Goal: Task Accomplishment & Management: Use online tool/utility

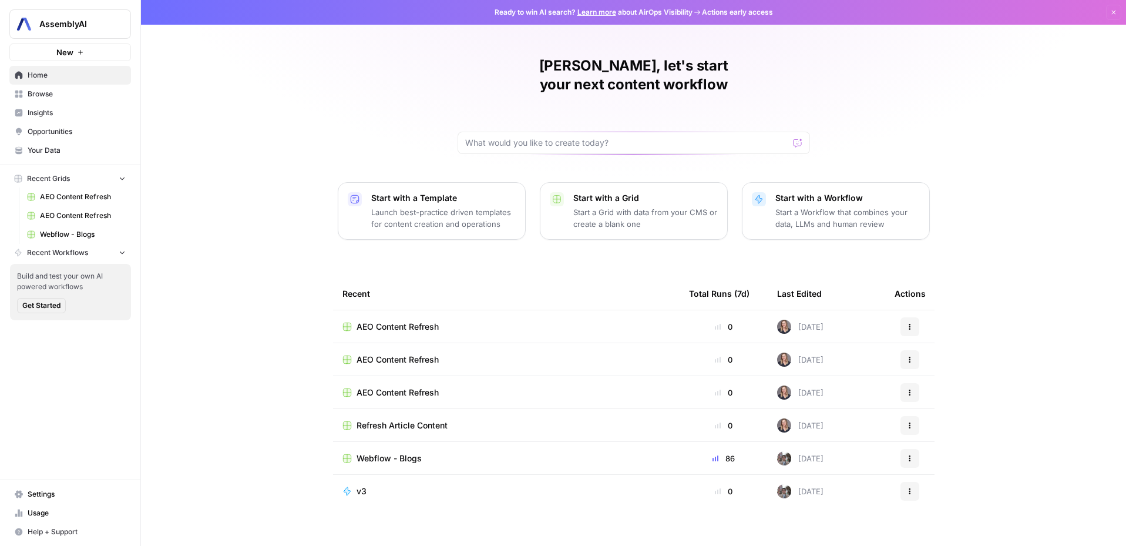
click at [72, 230] on span "Webflow - Blogs" at bounding box center [83, 234] width 86 height 11
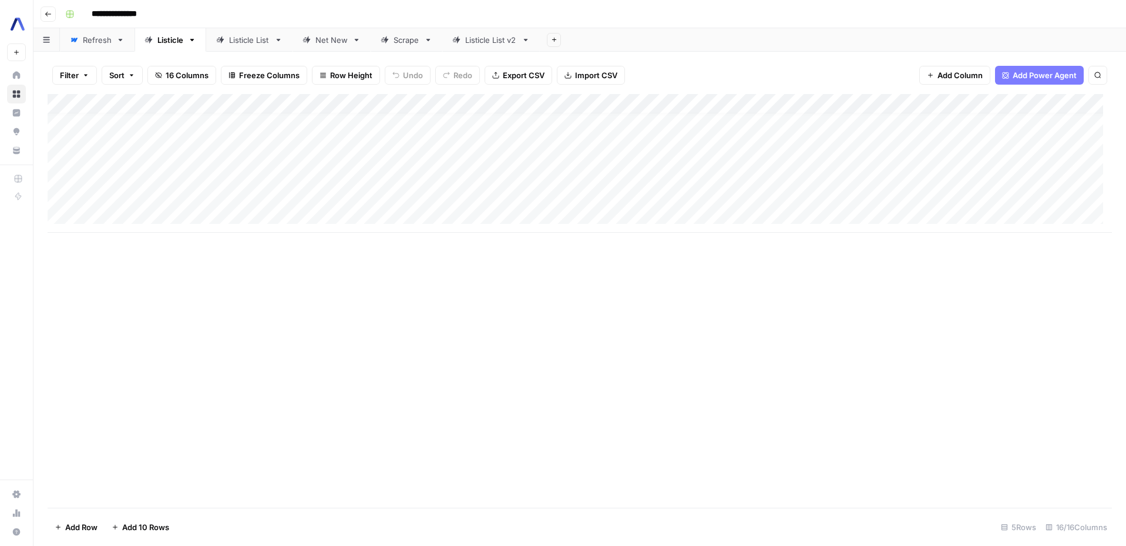
scroll to position [9, 0]
click at [100, 45] on div "Refresh" at bounding box center [97, 40] width 29 height 12
type input "*"
type input "***"
click at [53, 78] on button "Filter" at bounding box center [74, 75] width 45 height 19
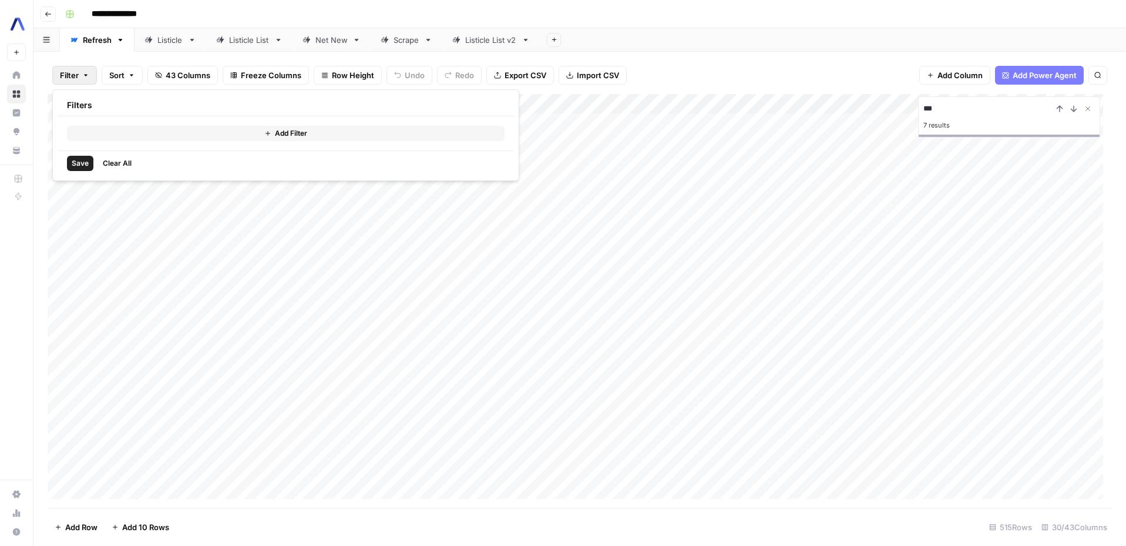
click at [231, 130] on button "Add Filter" at bounding box center [285, 133] width 437 height 15
click at [167, 136] on input "text" at bounding box center [139, 137] width 129 height 12
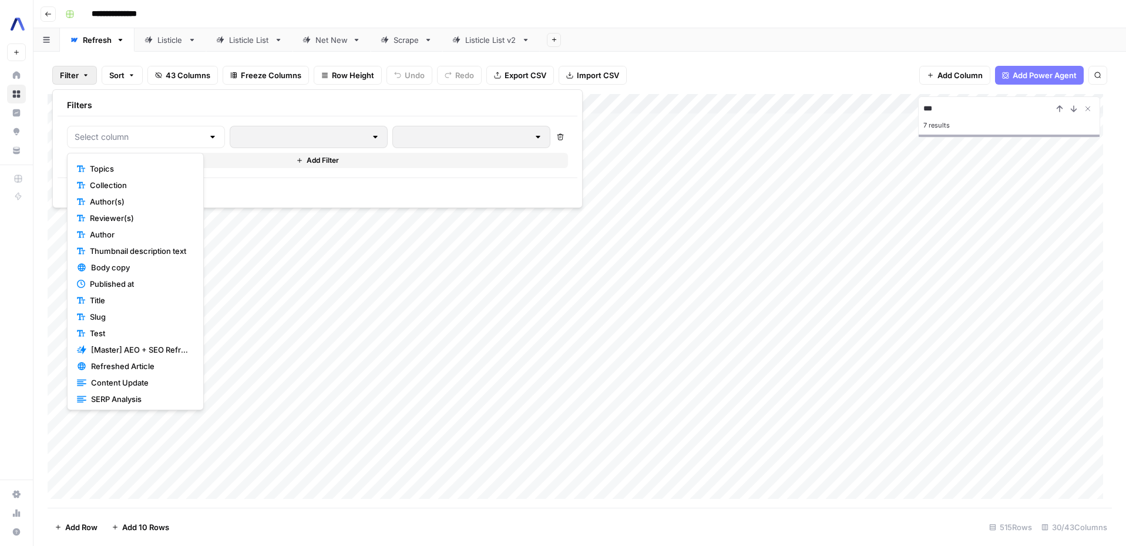
scroll to position [190, 0]
click at [198, 299] on div "Meta title Meta description Popular? Big announcement! Uses MathJax? Topics Col…" at bounding box center [135, 281] width 126 height 247
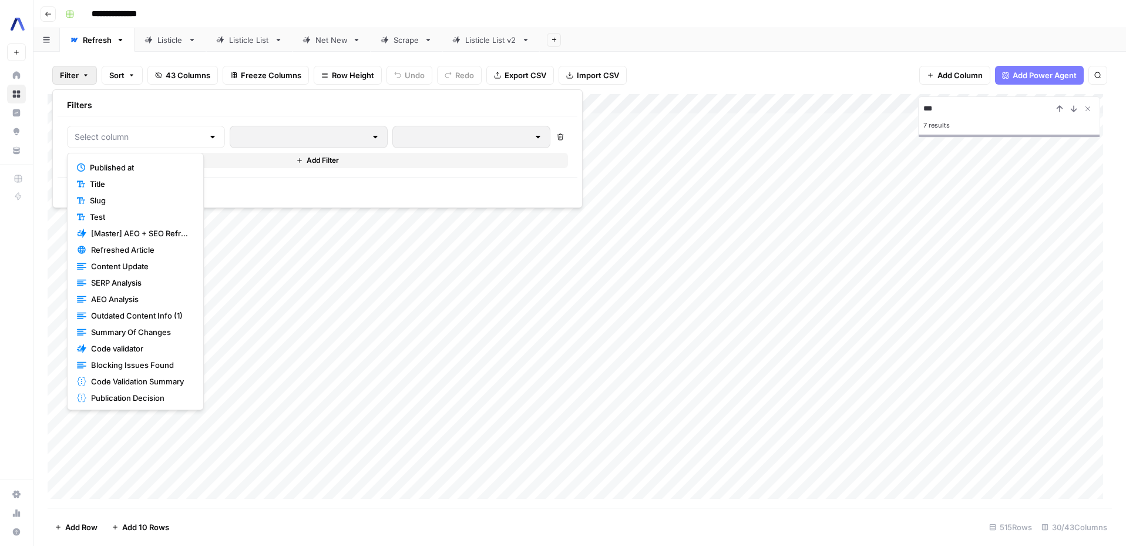
scroll to position [411, 0]
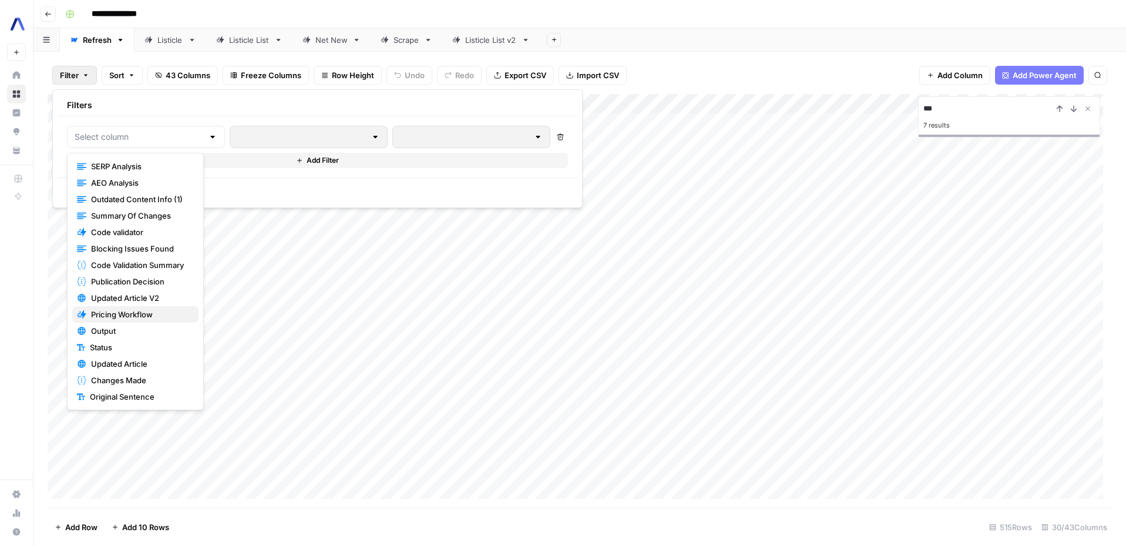
click at [151, 311] on span "Pricing Workflow" at bounding box center [140, 314] width 98 height 12
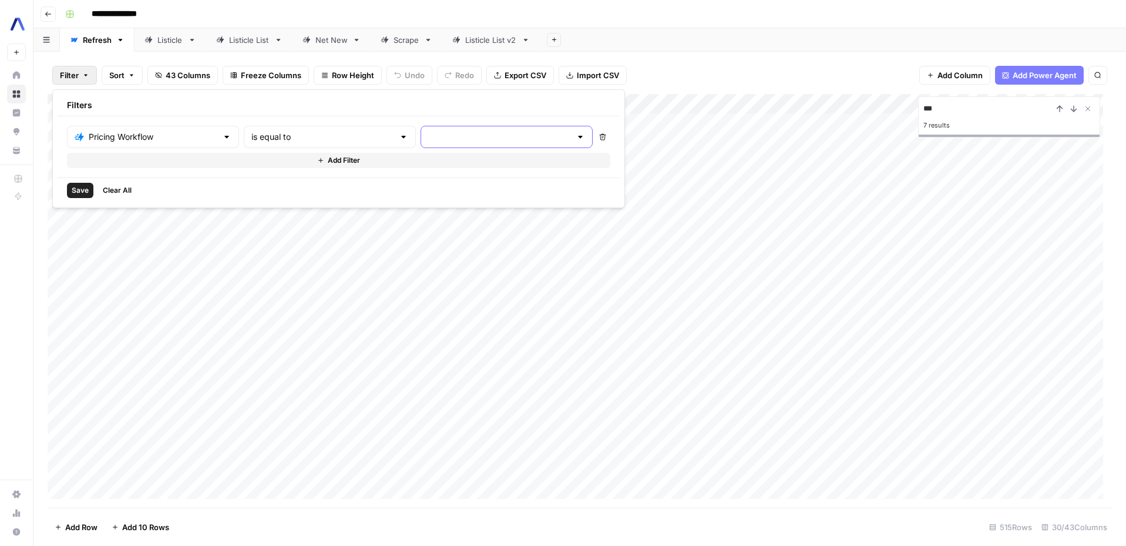
click at [428, 137] on input "text" at bounding box center [499, 137] width 143 height 12
type input "price"
click at [243, 194] on div "Save Clear All" at bounding box center [339, 189] width 562 height 25
click at [81, 192] on span "Save" at bounding box center [80, 190] width 17 height 11
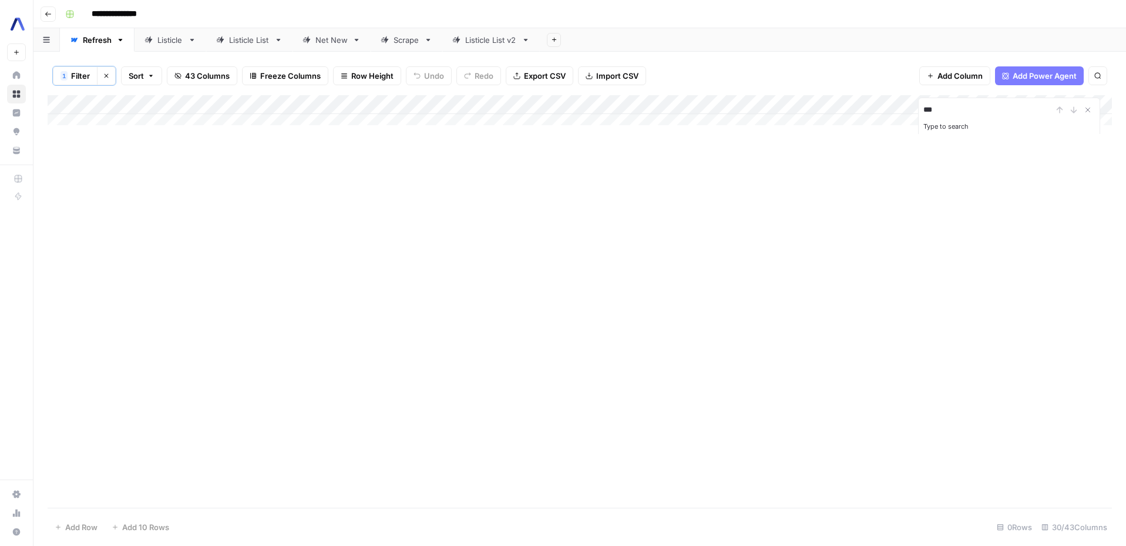
click at [82, 78] on span "Filter" at bounding box center [80, 76] width 19 height 12
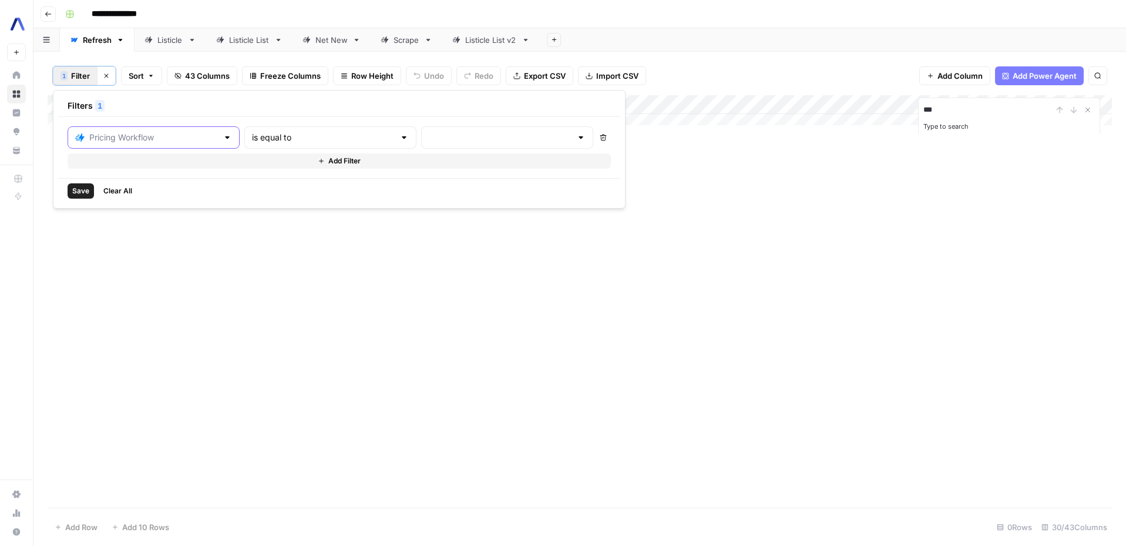
click at [119, 136] on input "text" at bounding box center [153, 138] width 129 height 12
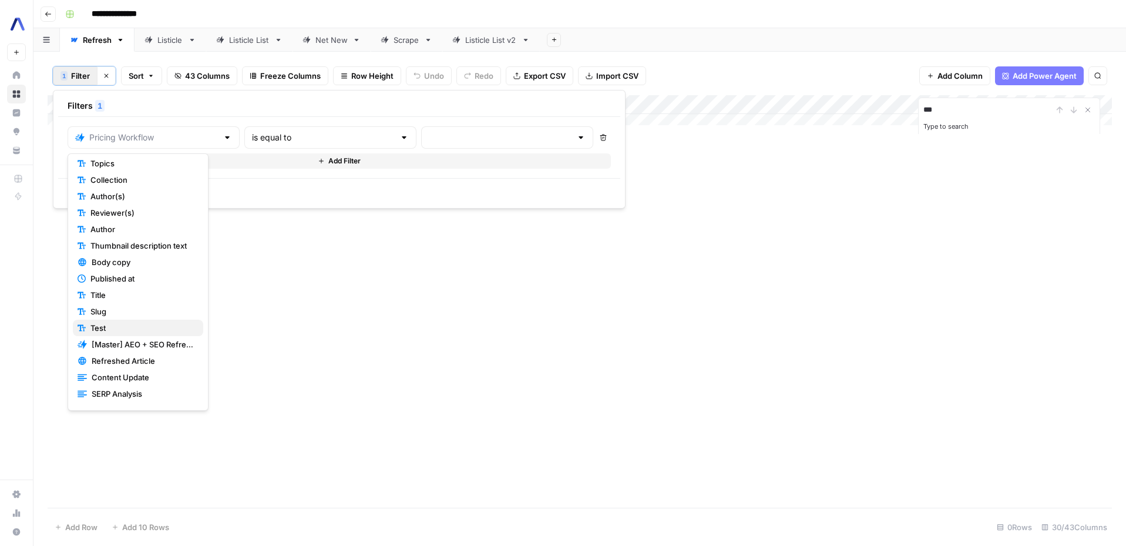
scroll to position [196, 0]
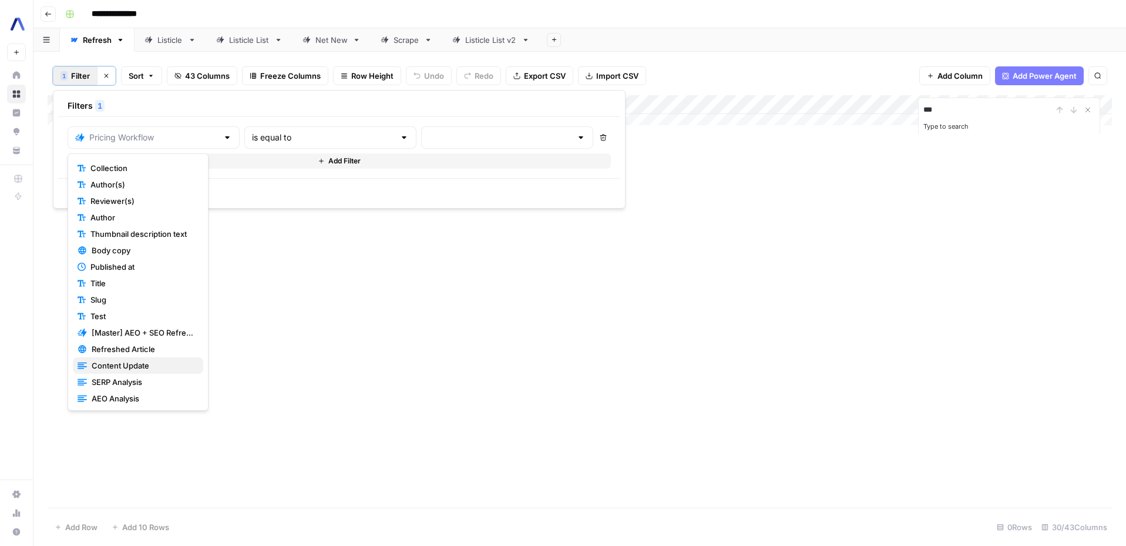
click at [118, 365] on span "Content Update" at bounding box center [143, 365] width 102 height 12
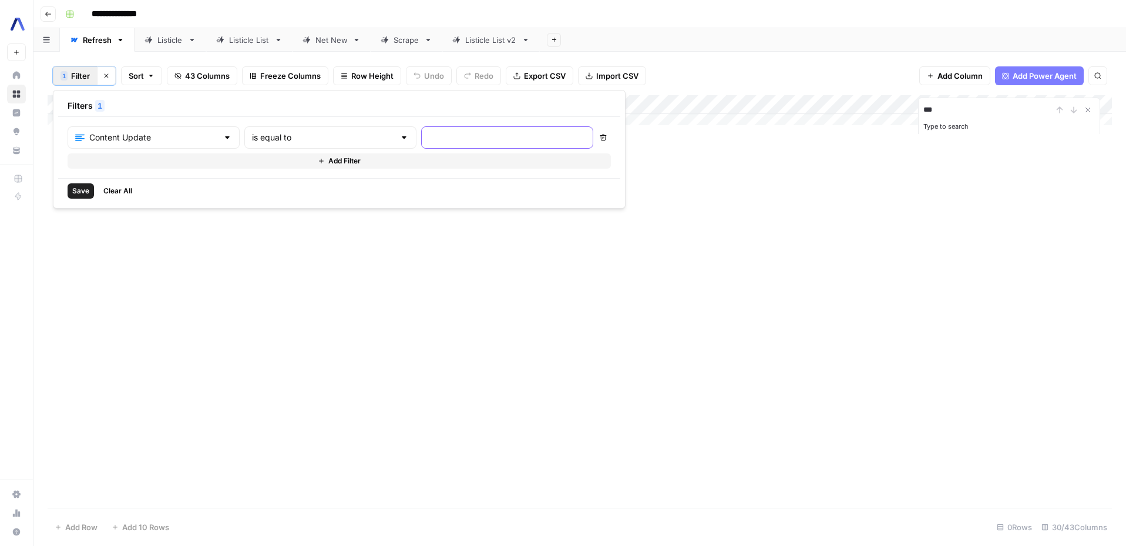
click at [429, 136] on input "text" at bounding box center [507, 138] width 157 height 12
click at [429, 132] on input "price" at bounding box center [507, 138] width 157 height 12
type input "price"
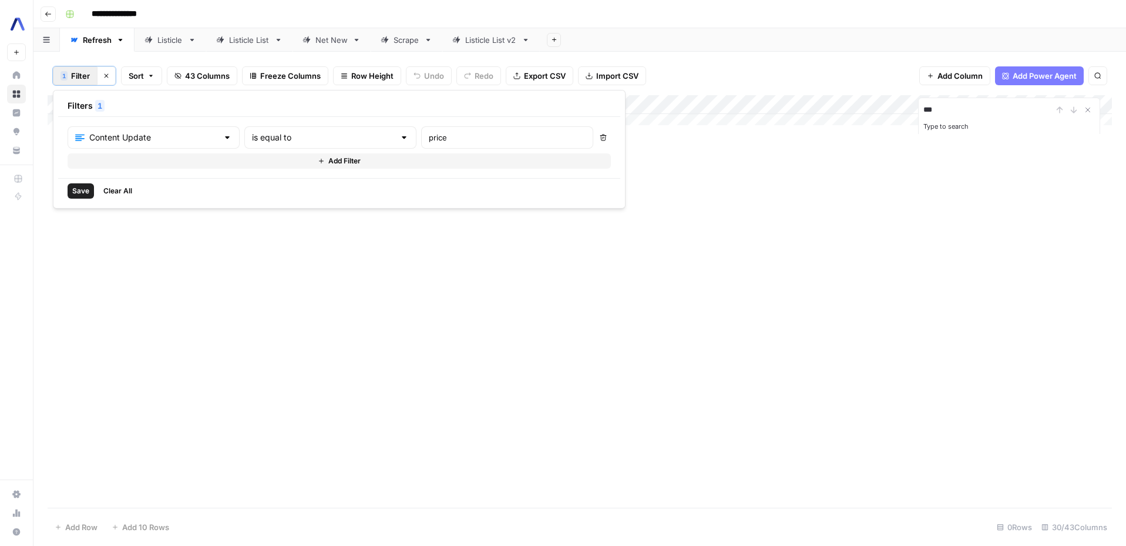
click at [80, 186] on span "Save" at bounding box center [80, 191] width 17 height 11
click at [79, 79] on span "Filter" at bounding box center [80, 76] width 19 height 12
click at [119, 147] on div "Content Update" at bounding box center [154, 137] width 172 height 22
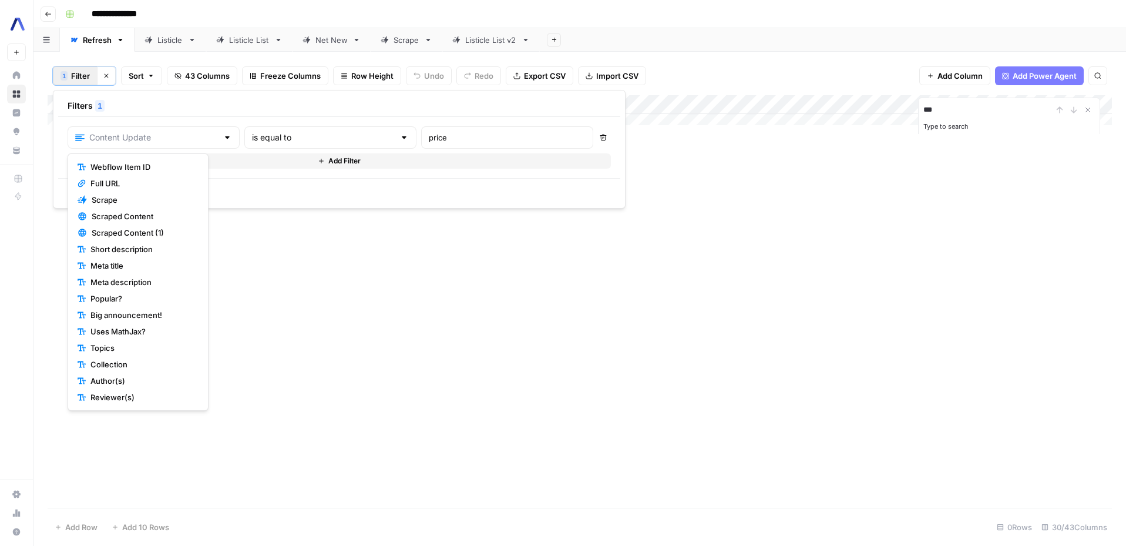
scroll to position [411, 0]
click at [137, 363] on span "Updated Article" at bounding box center [143, 364] width 102 height 12
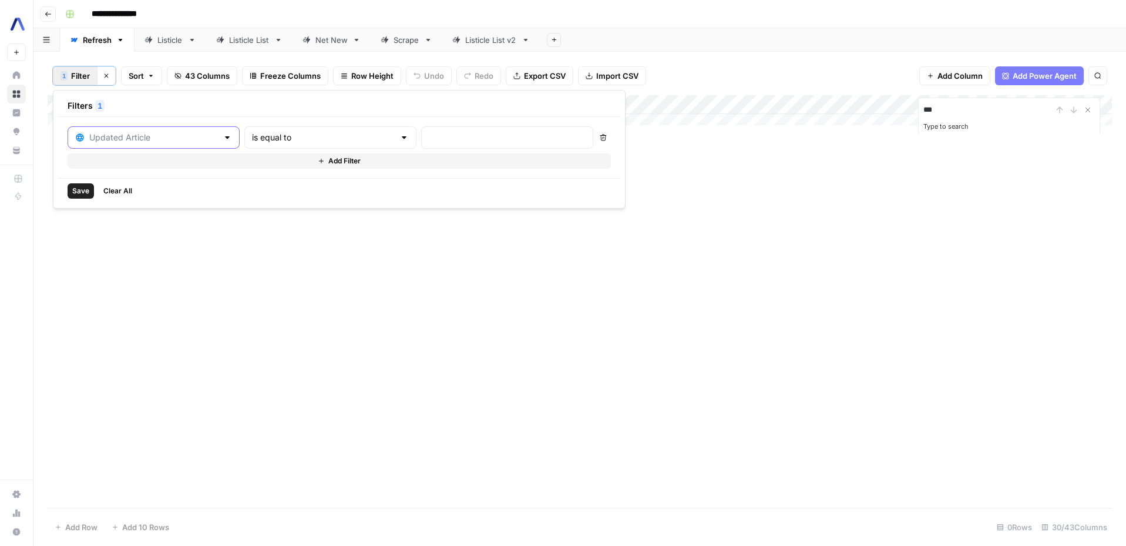
click at [129, 139] on input "text" at bounding box center [153, 138] width 129 height 12
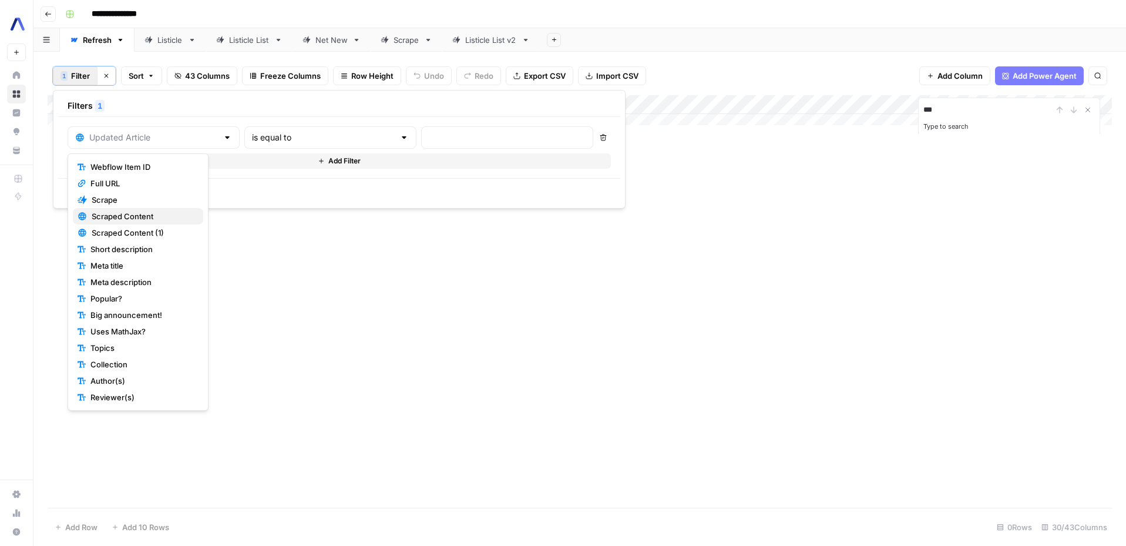
click at [144, 213] on span "Scraped Content" at bounding box center [143, 216] width 102 height 12
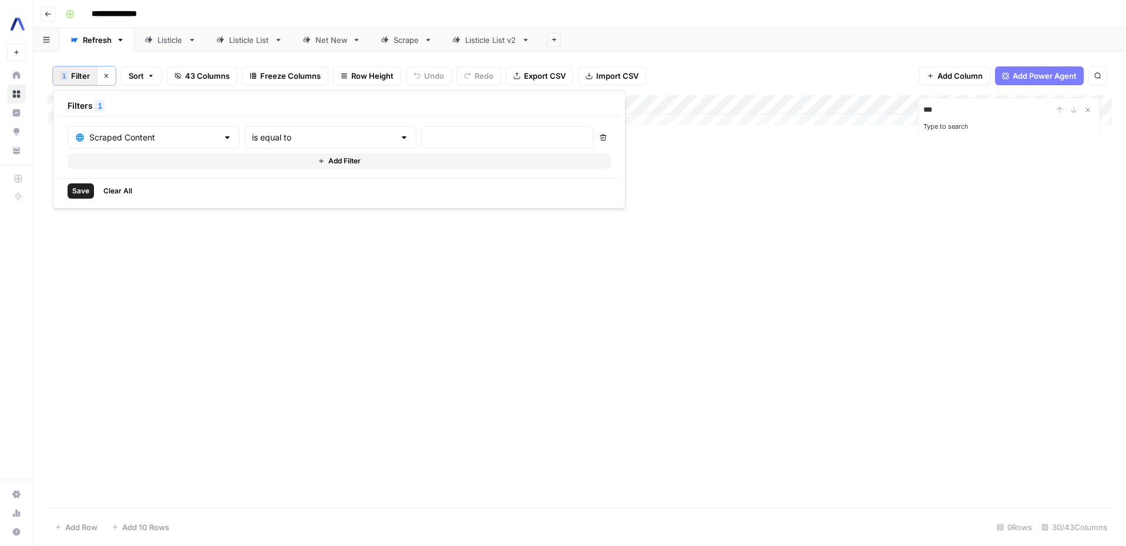
click at [421, 136] on div at bounding box center [507, 137] width 172 height 22
type input "price"
click at [81, 194] on span "Save" at bounding box center [80, 191] width 17 height 11
click at [931, 109] on input "***" at bounding box center [987, 110] width 129 height 14
click at [1086, 112] on icon "Close Search" at bounding box center [1087, 109] width 9 height 9
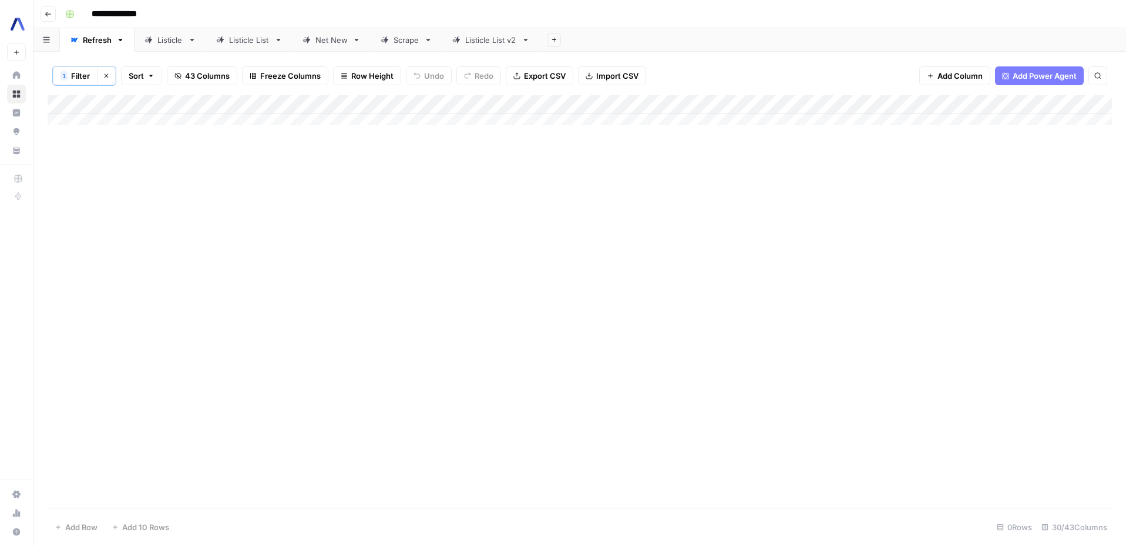
click at [115, 77] on button "Clear filters" at bounding box center [106, 75] width 19 height 19
type input "***"
click at [938, 127] on div "17 results" at bounding box center [1008, 125] width 171 height 14
click at [1041, 126] on div "17 results" at bounding box center [1008, 125] width 171 height 14
click at [965, 109] on input "***" at bounding box center [987, 109] width 129 height 14
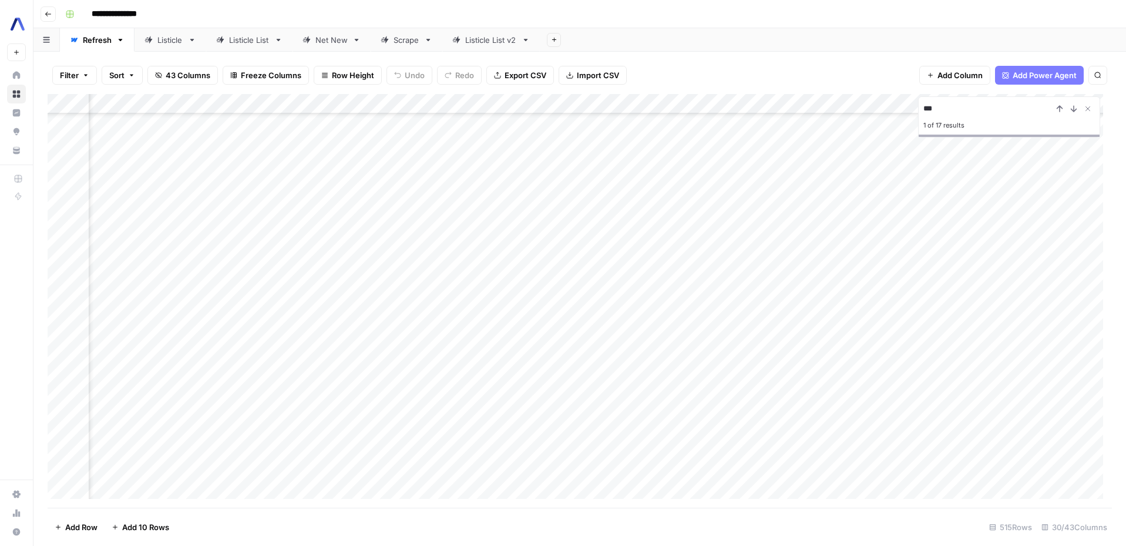
scroll to position [214, 829]
click at [814, 487] on div "Add Column" at bounding box center [580, 300] width 1064 height 413
click at [816, 486] on div "Add Column" at bounding box center [580, 300] width 1064 height 413
click at [816, 486] on body "**********" at bounding box center [563, 273] width 1126 height 546
click at [1072, 110] on icon "Next Result" at bounding box center [1073, 109] width 5 height 6
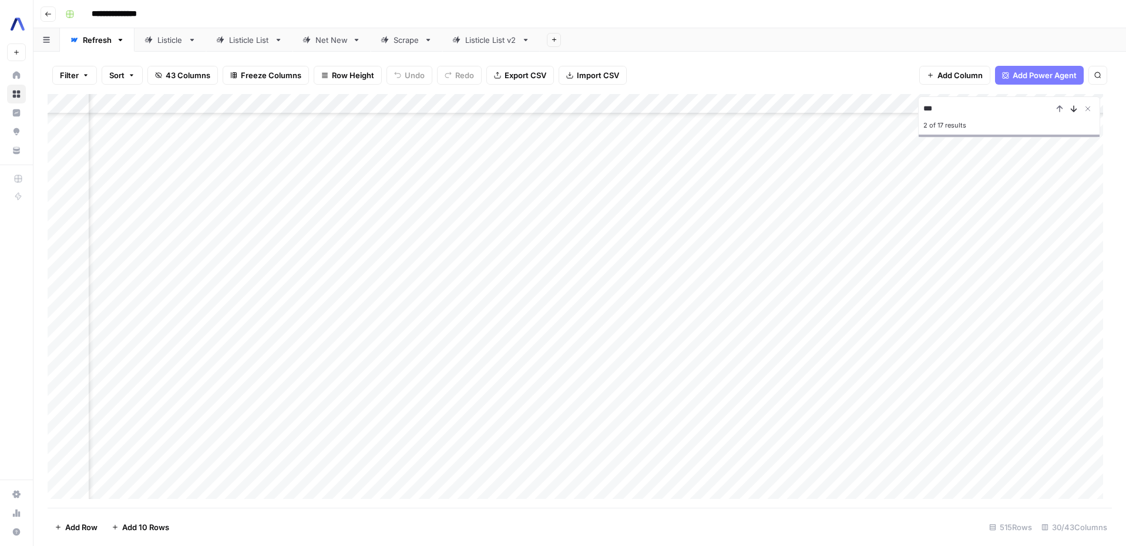
scroll to position [234, 829]
click at [1077, 110] on icon "Next Result" at bounding box center [1073, 108] width 9 height 9
click at [631, 490] on div "Add Column" at bounding box center [580, 300] width 1064 height 413
click at [634, 487] on div "Add Column" at bounding box center [580, 300] width 1064 height 413
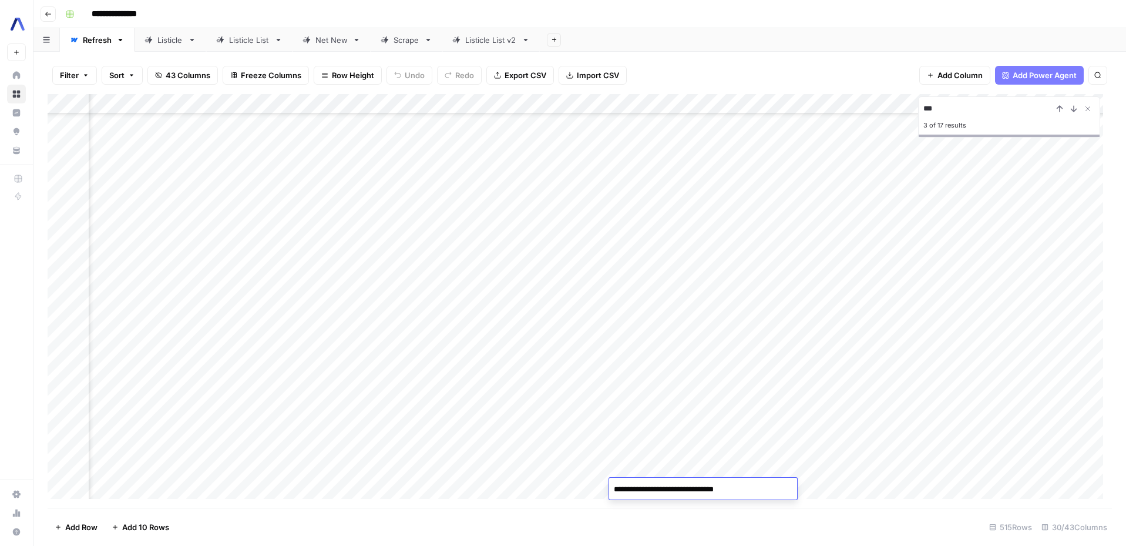
click at [634, 487] on textarea "**********" at bounding box center [703, 489] width 188 height 16
click at [1072, 107] on icon "Next Result" at bounding box center [1073, 108] width 9 height 9
click at [1075, 110] on icon "Next Result" at bounding box center [1073, 108] width 9 height 9
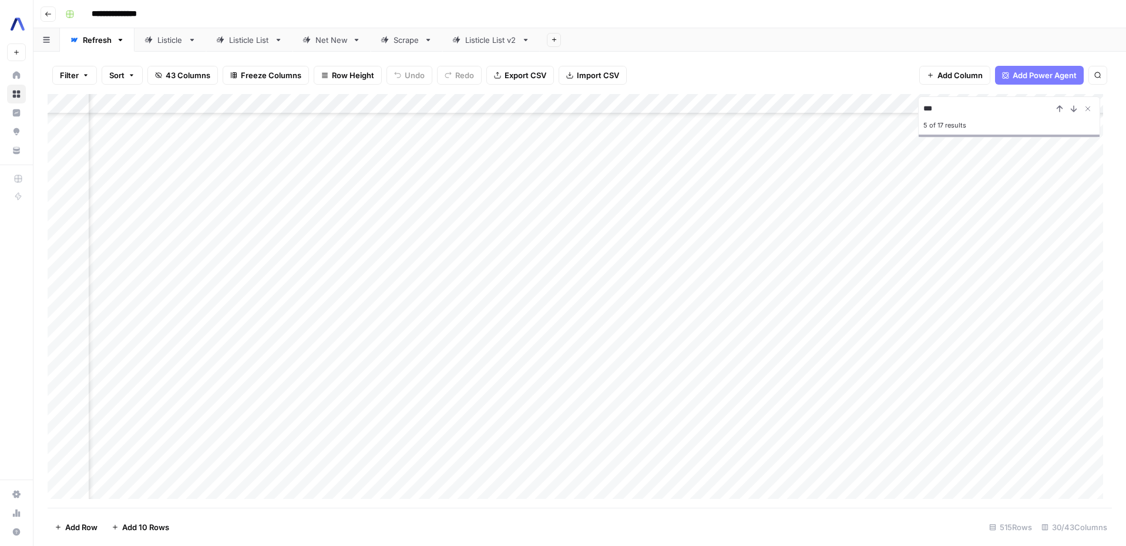
click at [620, 483] on div "Add Column" at bounding box center [580, 300] width 1064 height 413
click at [620, 483] on textarea "**********" at bounding box center [669, 489] width 188 height 16
click at [967, 110] on input "***" at bounding box center [987, 109] width 129 height 14
click at [1073, 110] on icon "Next Result" at bounding box center [1073, 109] width 5 height 6
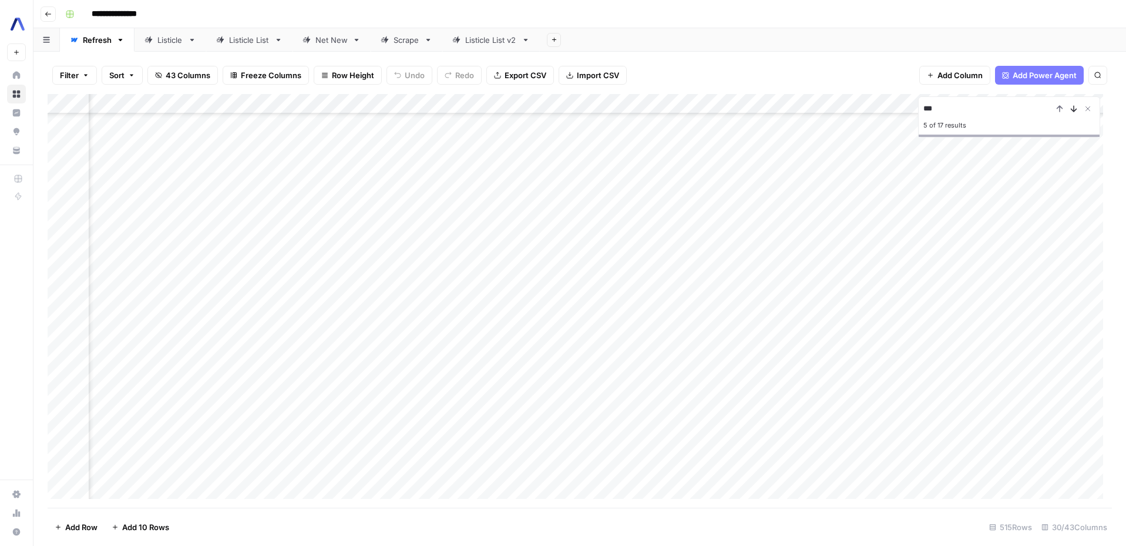
scroll to position [952, 2244]
click at [1093, 111] on button "Close Search" at bounding box center [1087, 109] width 14 height 14
click at [439, 491] on div "Add Column" at bounding box center [580, 300] width 1064 height 413
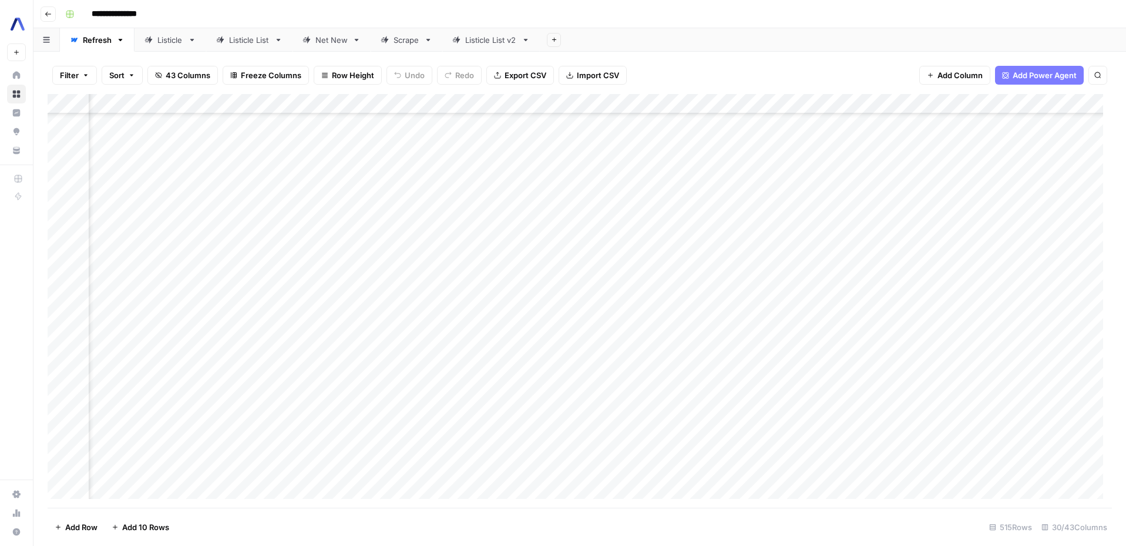
click at [348, 491] on div "Add Column" at bounding box center [580, 300] width 1064 height 413
click at [348, 491] on textarea "**********" at bounding box center [293, 489] width 210 height 16
click at [812, 71] on div "Filter Sort 43 Columns Freeze Columns Row Height Undo Redo Export CSV Import CS…" at bounding box center [580, 75] width 1064 height 38
click at [945, 128] on div "7 results" at bounding box center [1008, 125] width 171 height 14
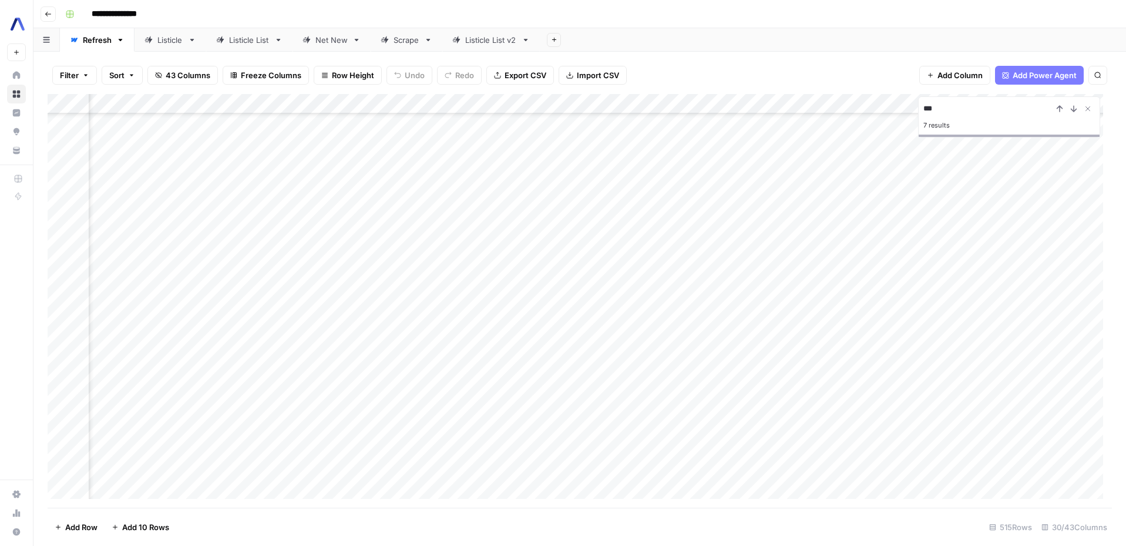
scroll to position [952, 607]
click at [1067, 104] on button "Next Result" at bounding box center [1073, 109] width 14 height 14
click at [1057, 105] on icon "Previous Result" at bounding box center [1059, 108] width 9 height 9
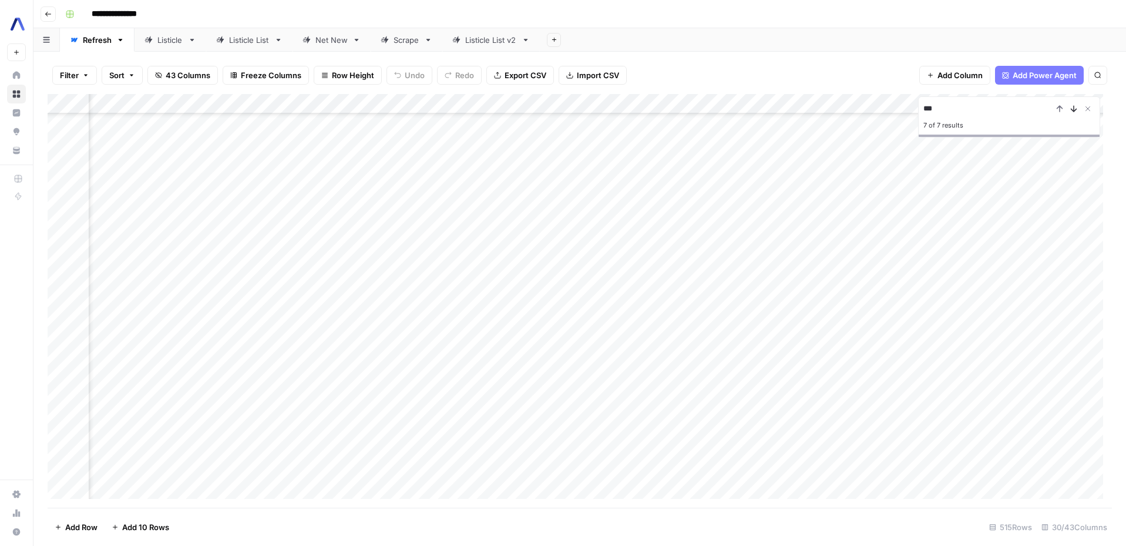
click at [1073, 107] on icon "Next Result" at bounding box center [1073, 109] width 5 height 6
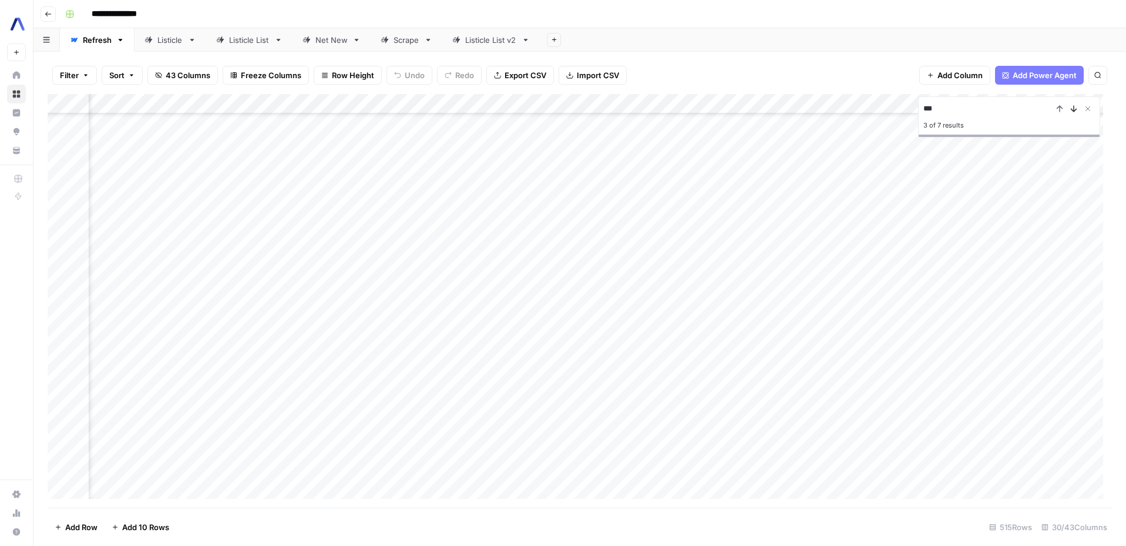
click at [1075, 110] on icon "Next Result" at bounding box center [1073, 109] width 5 height 6
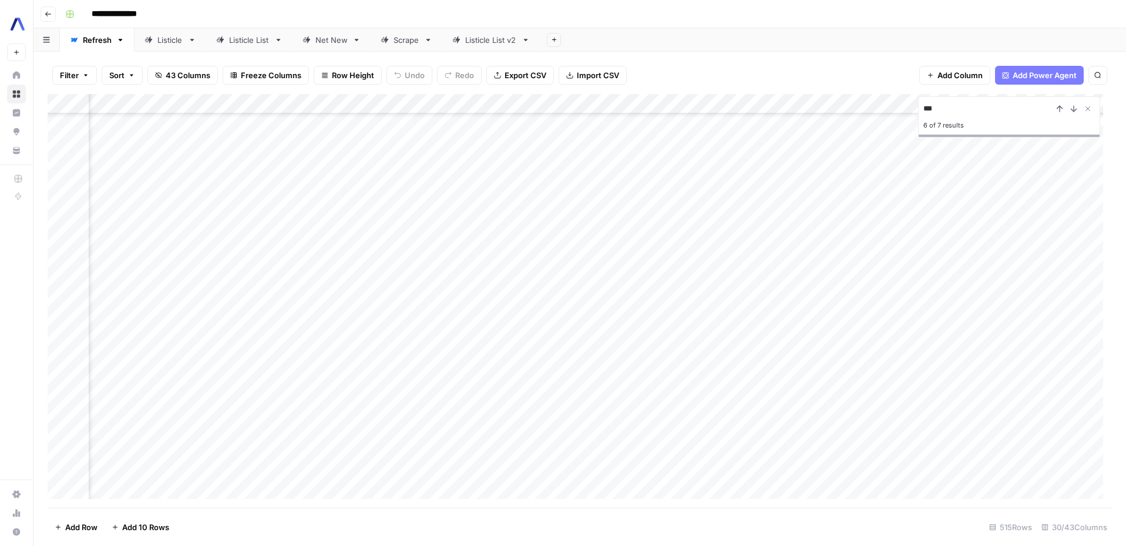
click at [437, 487] on div "Add Column" at bounding box center [580, 300] width 1064 height 413
click at [437, 487] on textarea "**********" at bounding box center [422, 489] width 324 height 16
click at [1076, 109] on icon "Next Result" at bounding box center [1073, 109] width 5 height 6
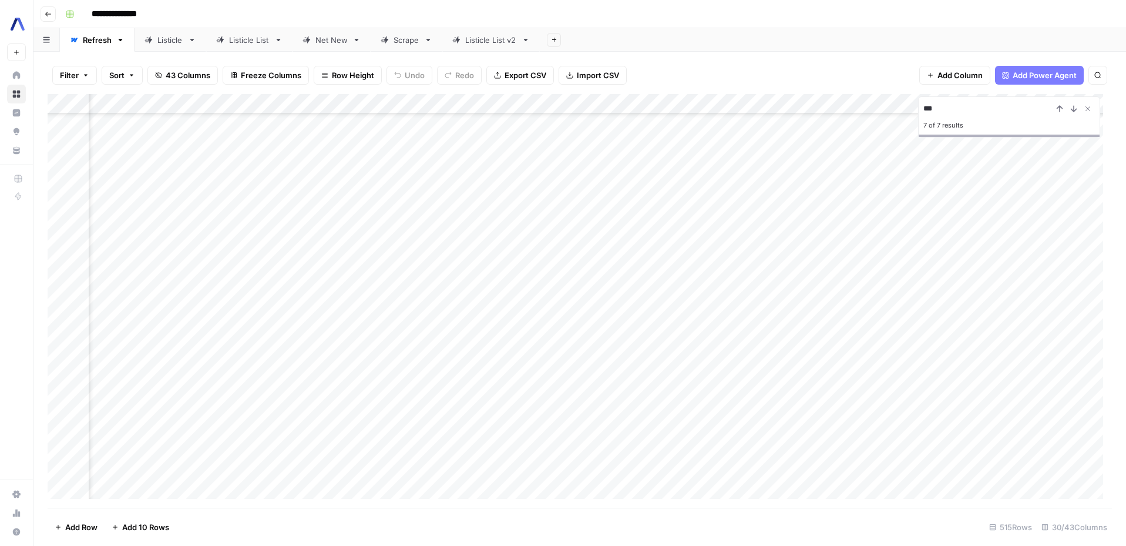
click at [930, 112] on input "***" at bounding box center [987, 109] width 129 height 14
click at [997, 115] on input "***" at bounding box center [987, 109] width 129 height 14
type input "***"
click at [1072, 105] on icon "Next Result" at bounding box center [1073, 108] width 9 height 9
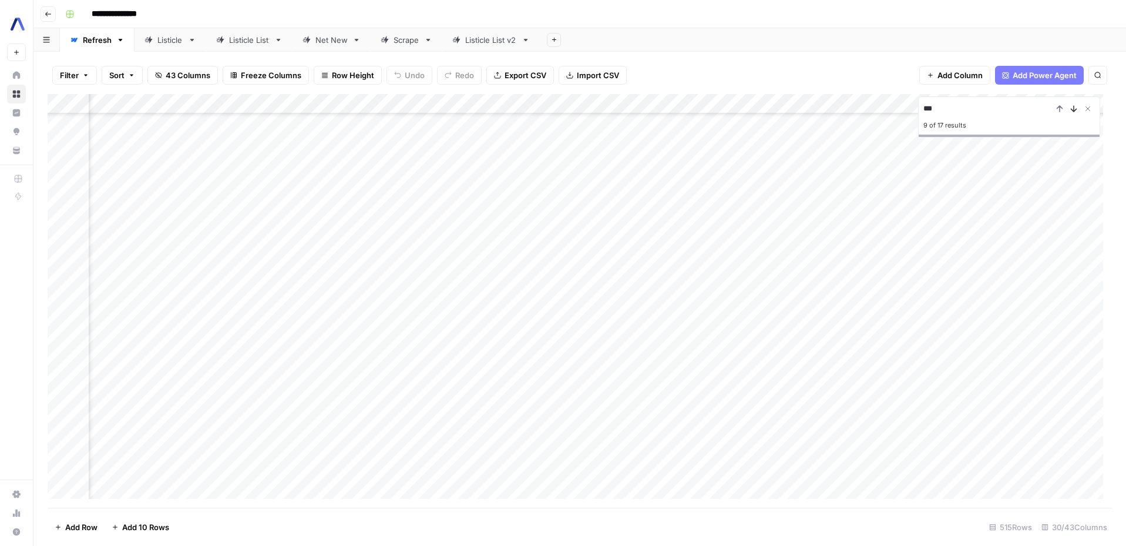
click at [1072, 105] on icon "Next Result" at bounding box center [1073, 108] width 9 height 9
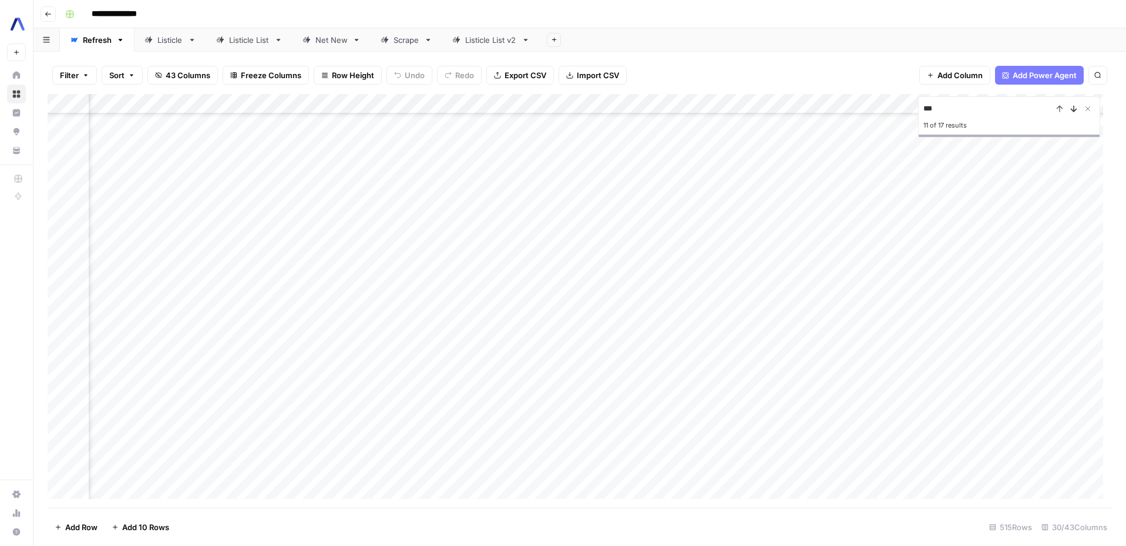
scroll to position [5345, 641]
click at [1072, 105] on icon "Next Result" at bounding box center [1073, 108] width 9 height 9
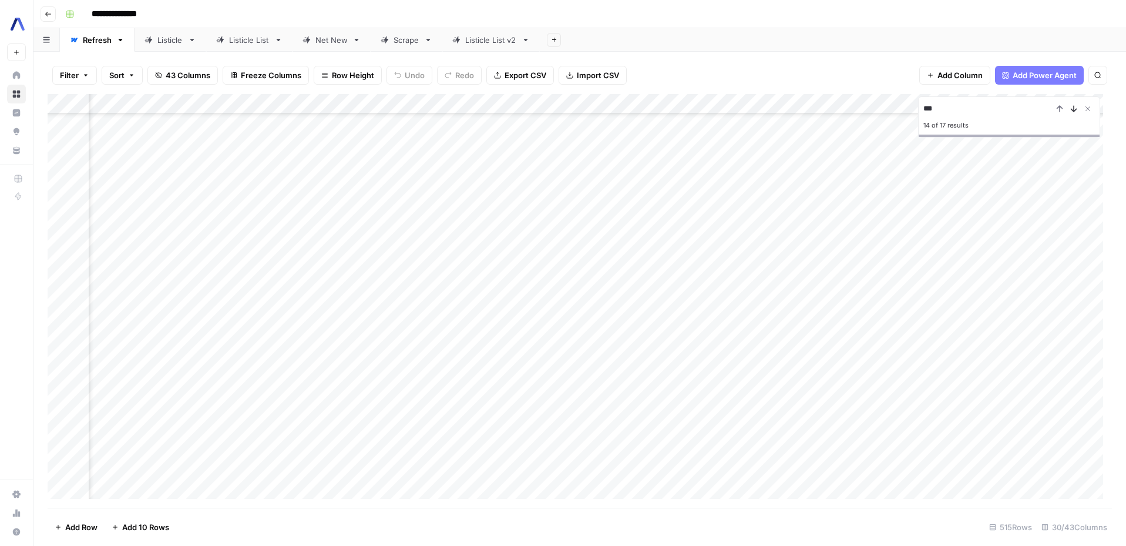
click at [1076, 108] on icon "Next Result" at bounding box center [1073, 108] width 9 height 9
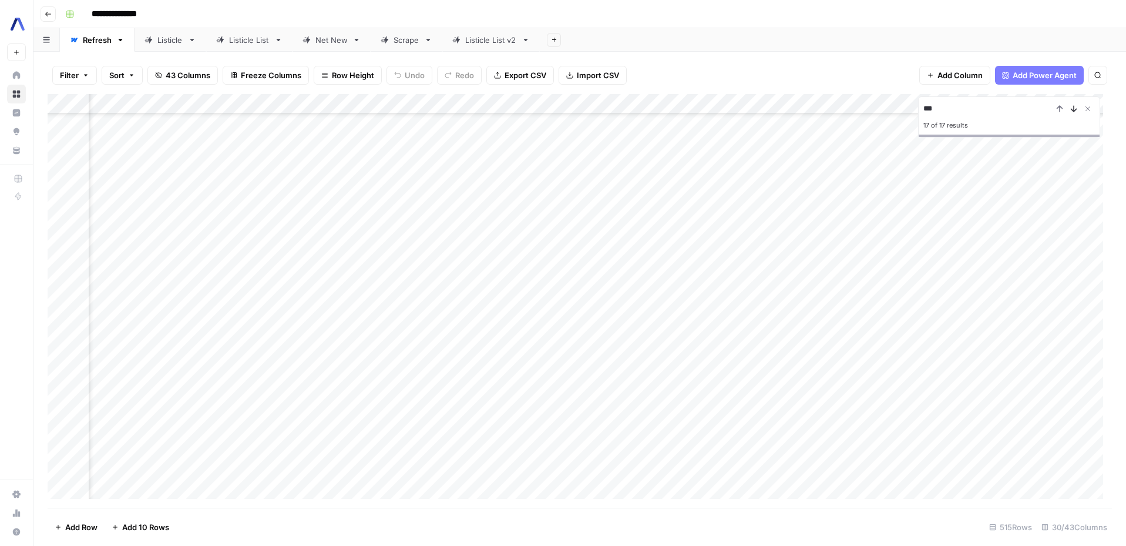
click at [1076, 108] on icon "Next Result" at bounding box center [1073, 108] width 9 height 9
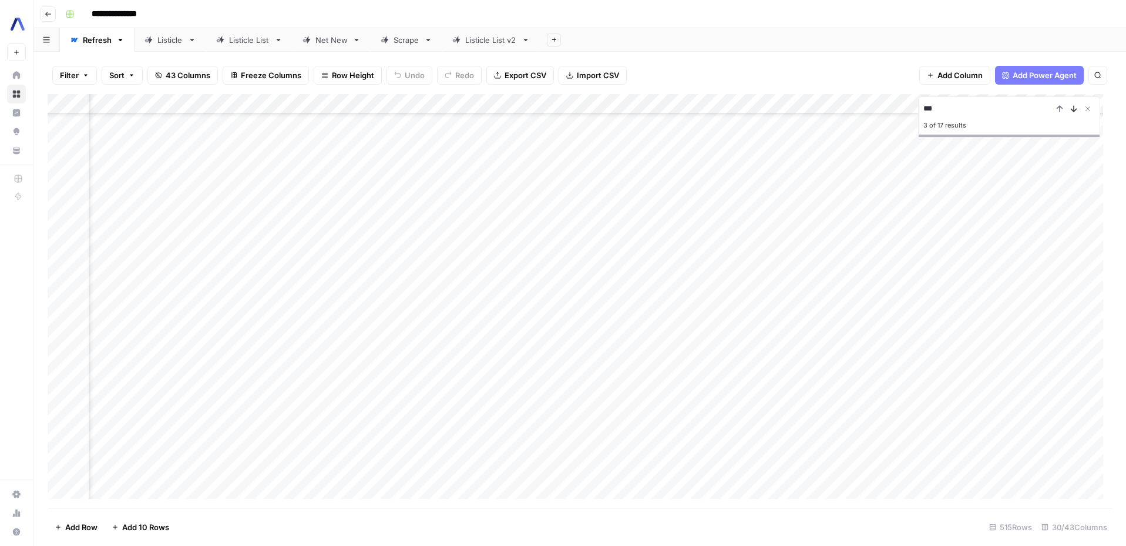
click at [1076, 108] on icon "Next Result" at bounding box center [1073, 108] width 9 height 9
click at [1075, 113] on icon "Next Result" at bounding box center [1073, 108] width 9 height 9
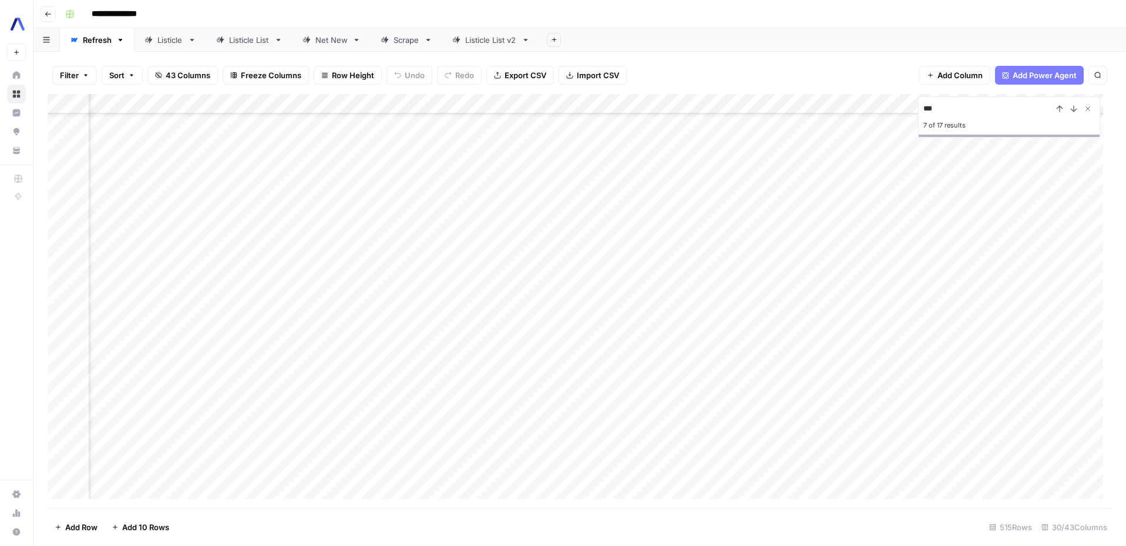
scroll to position [1811, 719]
click at [121, 77] on span "Sort" at bounding box center [116, 75] width 15 height 12
click at [80, 79] on button "Filter" at bounding box center [74, 75] width 45 height 19
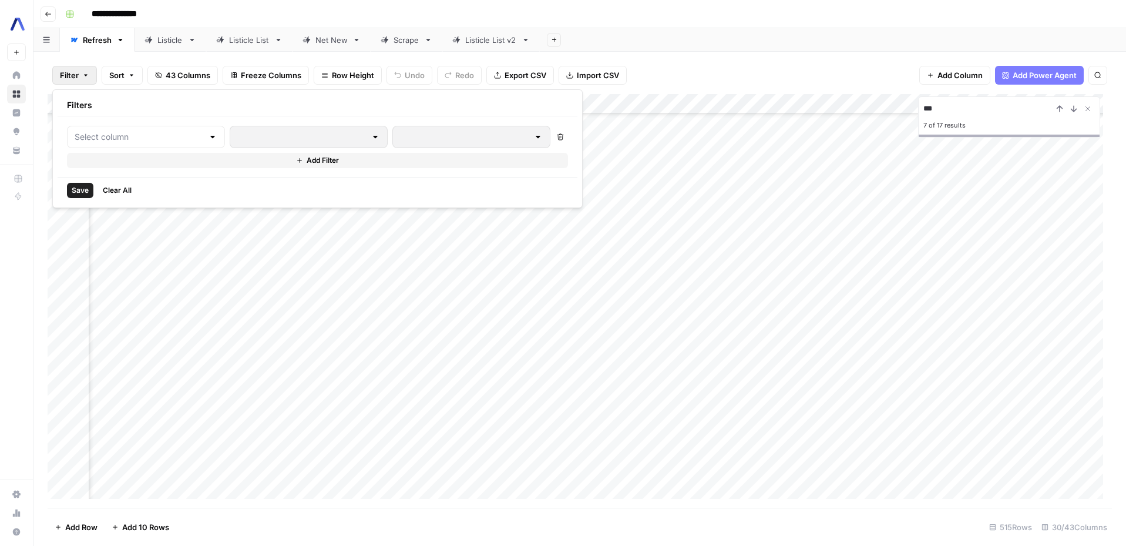
click at [240, 126] on div at bounding box center [309, 137] width 158 height 22
click at [208, 138] on div at bounding box center [212, 137] width 9 height 12
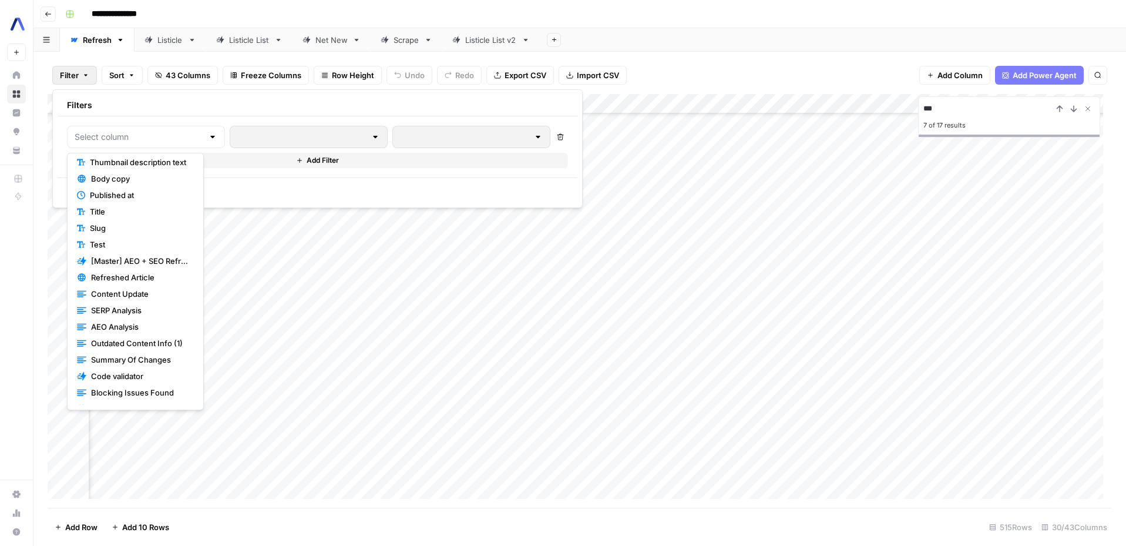
scroll to position [261, 0]
click at [127, 186] on span "Body copy" at bounding box center [140, 185] width 98 height 12
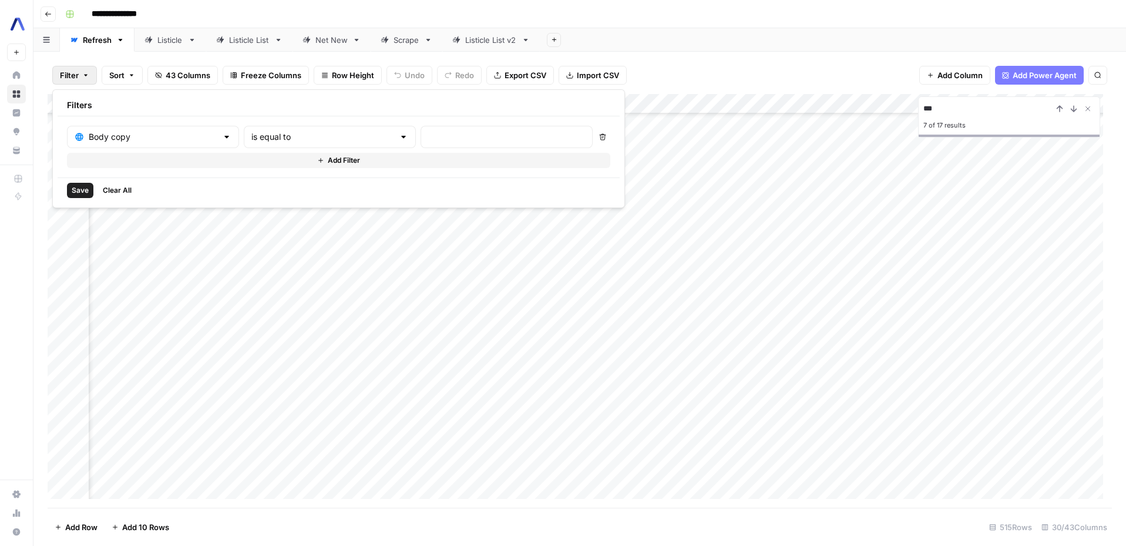
click at [420, 129] on div at bounding box center [506, 137] width 172 height 22
type input ".27"
click at [317, 161] on icon "button" at bounding box center [320, 160] width 7 height 7
click at [88, 211] on button "Save" at bounding box center [80, 217] width 26 height 15
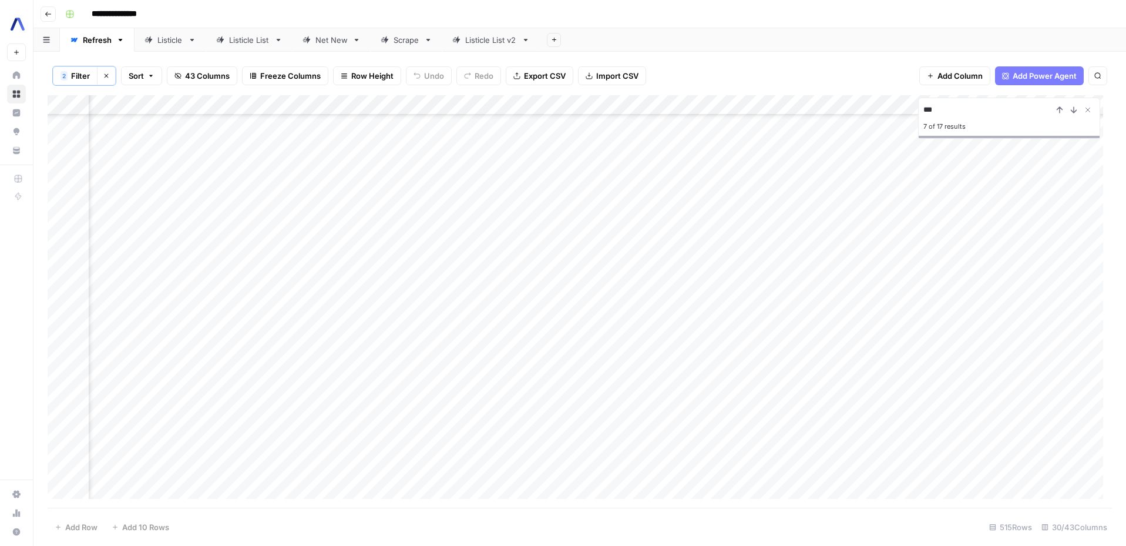
scroll to position [0, 719]
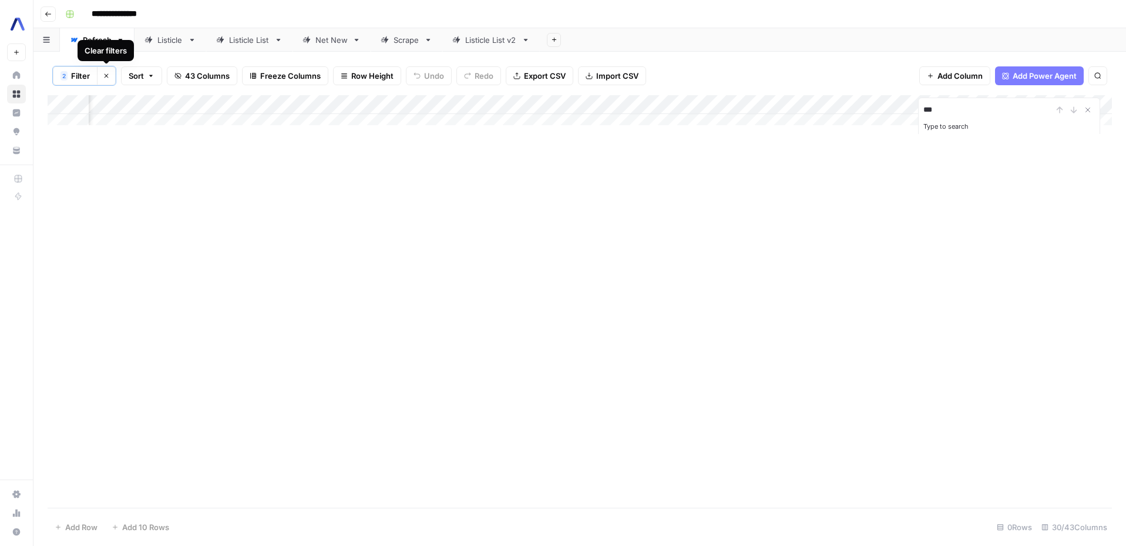
click at [113, 78] on button "Clear filters" at bounding box center [106, 75] width 19 height 19
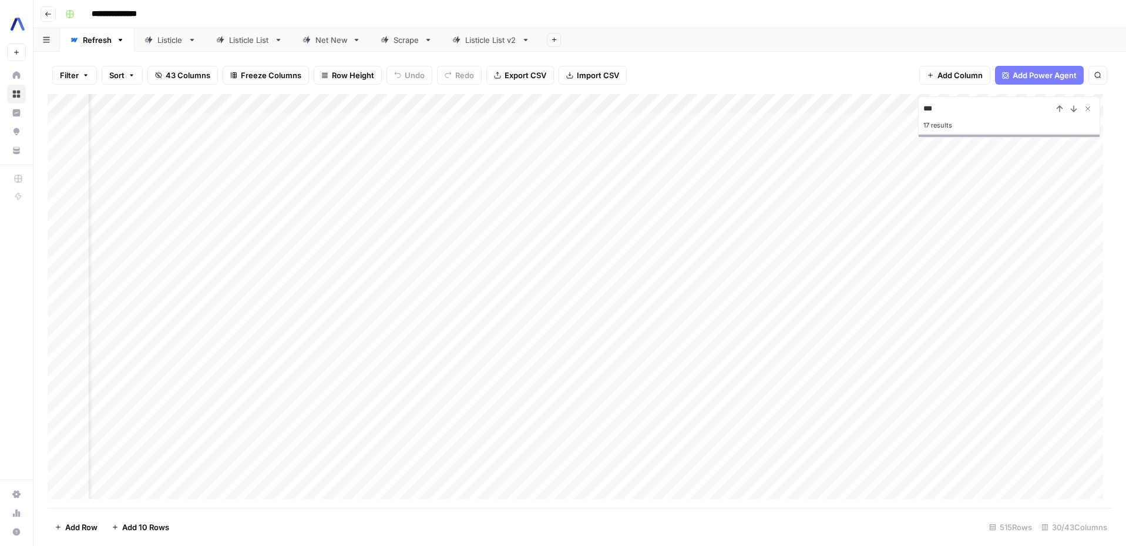
scroll to position [0, 22]
click at [91, 78] on button "Filter" at bounding box center [74, 75] width 45 height 19
click at [129, 73] on icon "button" at bounding box center [131, 75] width 7 height 7
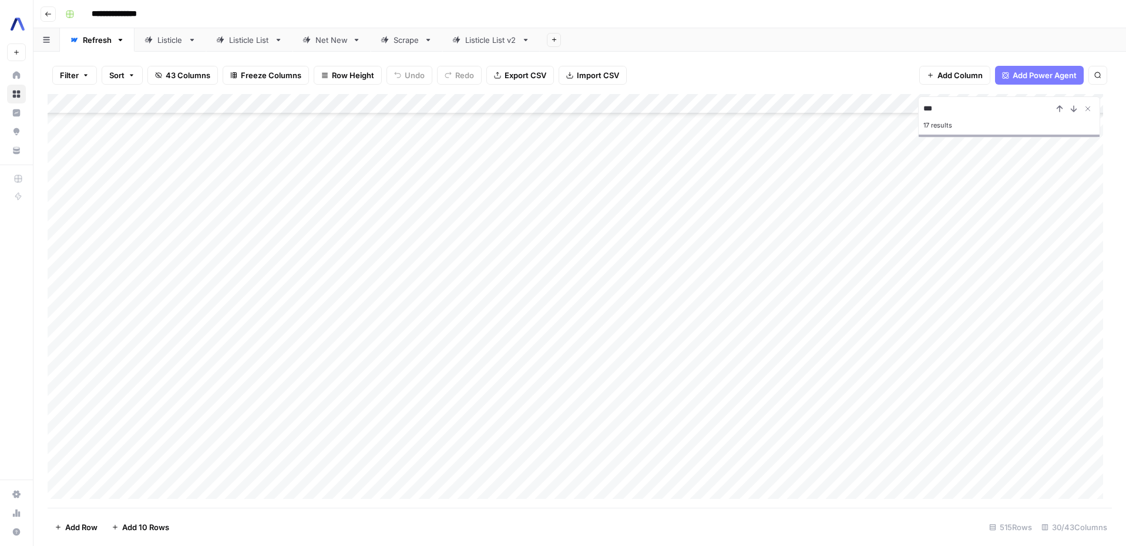
scroll to position [37, 0]
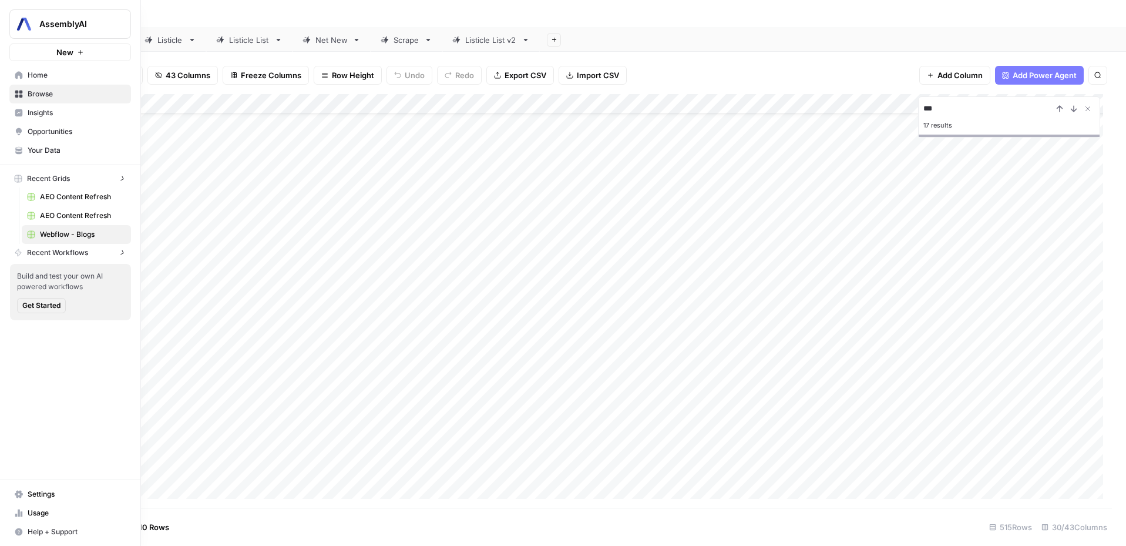
click at [17, 75] on icon at bounding box center [19, 75] width 8 height 8
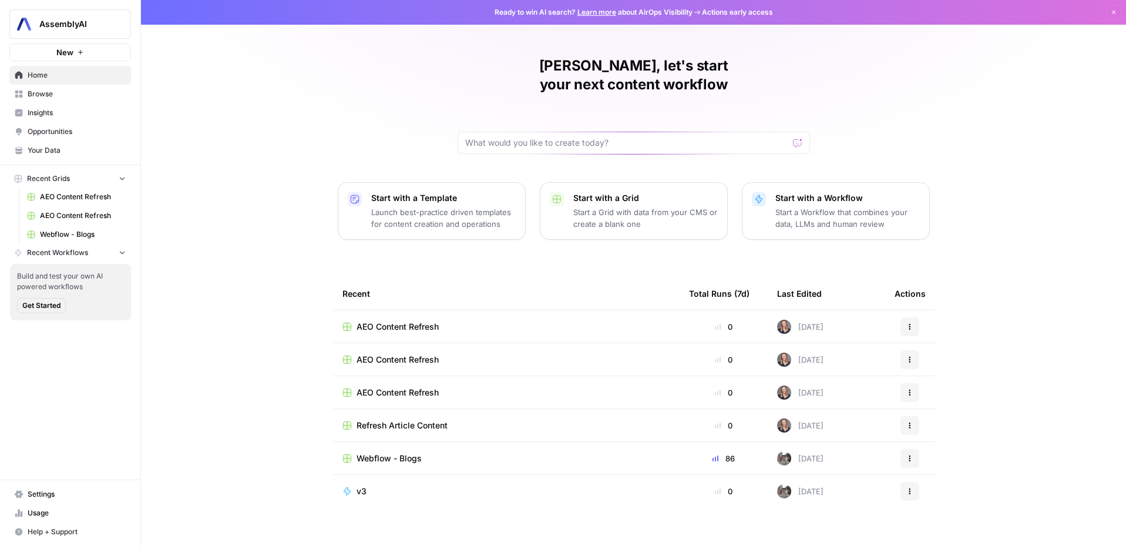
click at [404, 452] on span "Webflow - Blogs" at bounding box center [388, 458] width 65 height 12
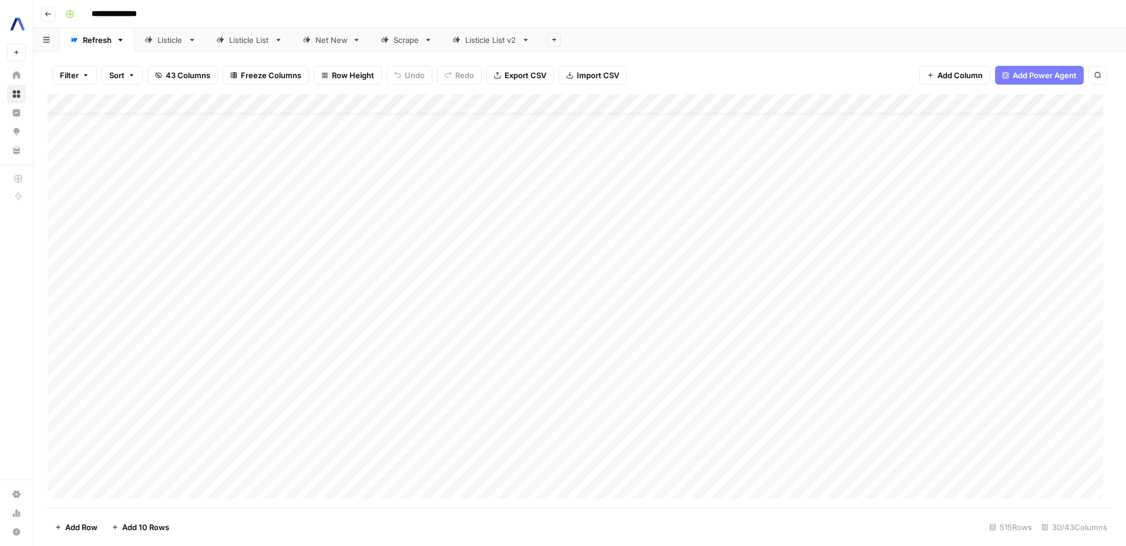
scroll to position [187, 0]
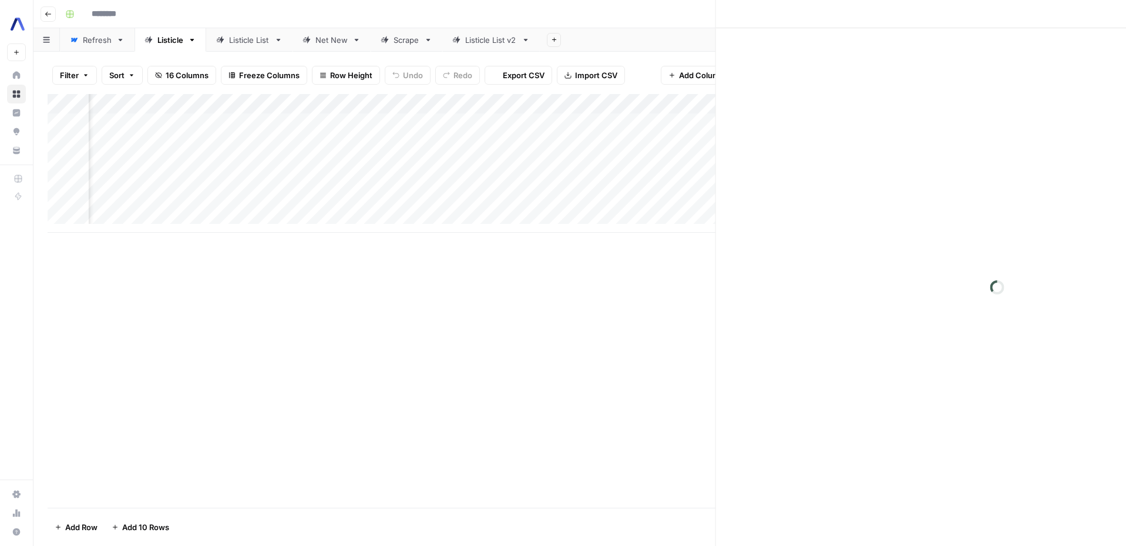
scroll to position [0, 831]
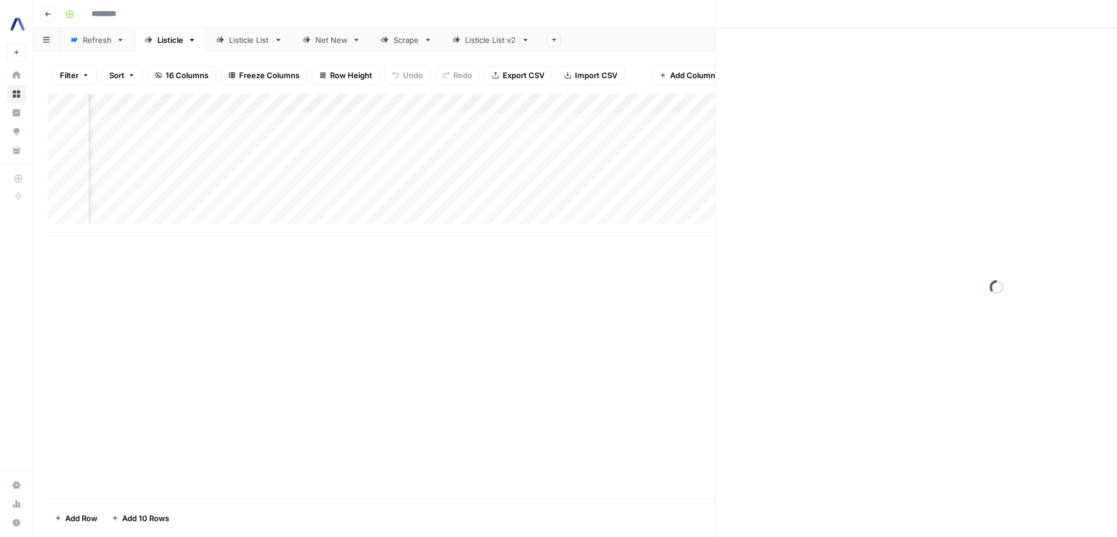
type input "**********"
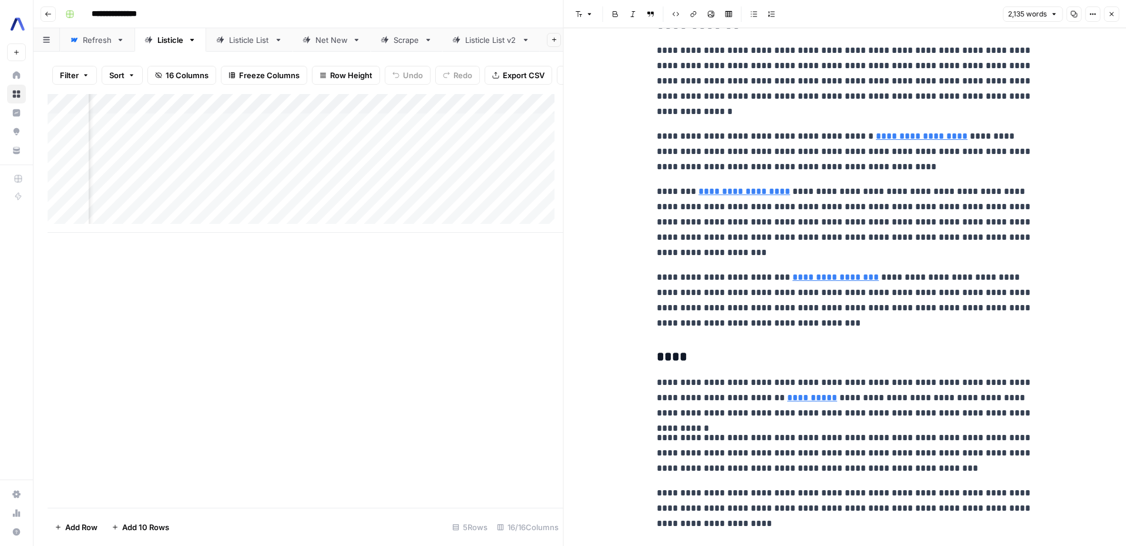
scroll to position [0, 17]
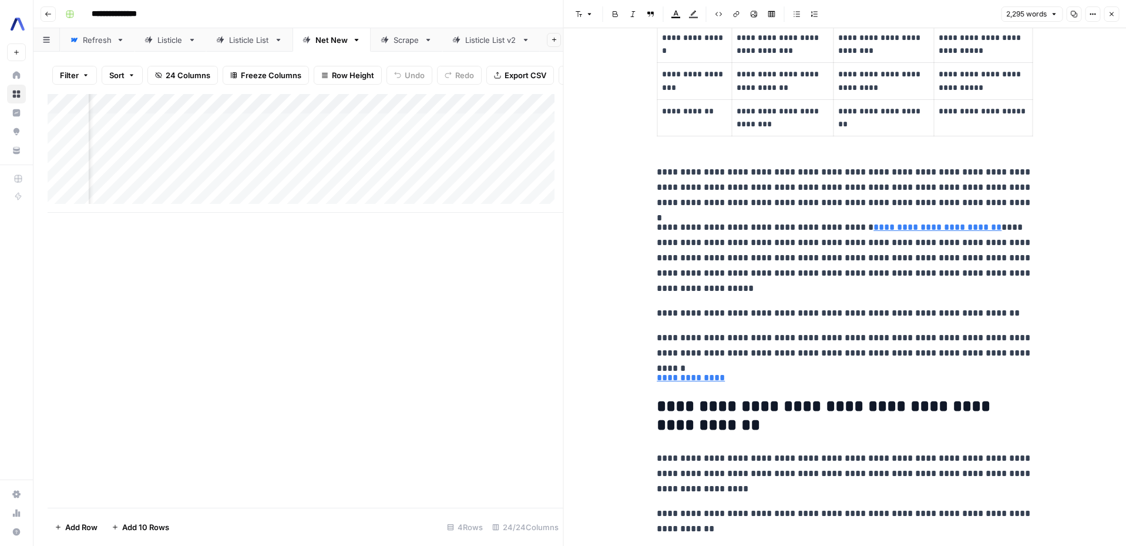
scroll to position [757, 0]
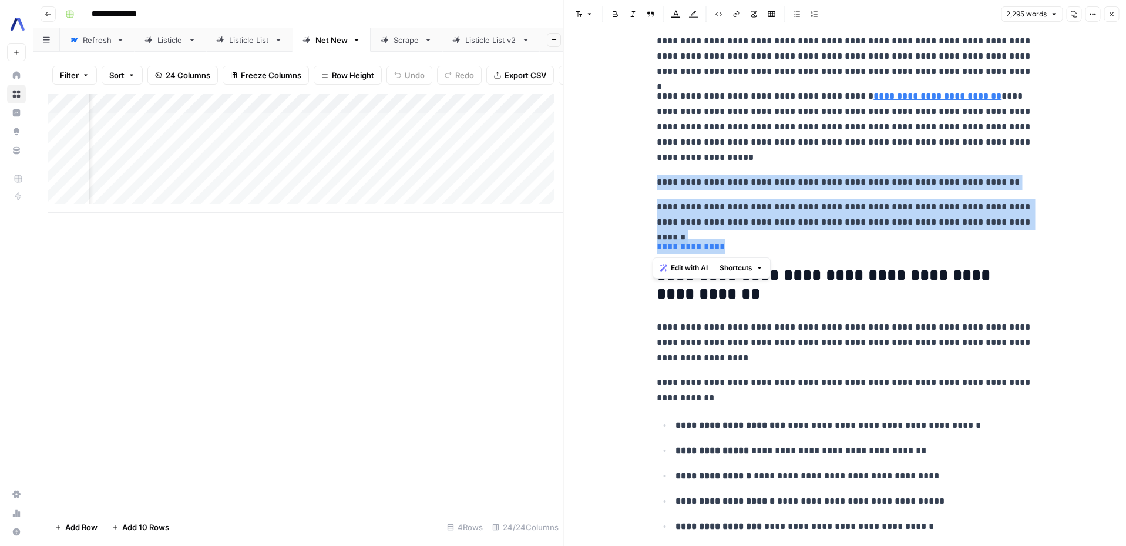
drag, startPoint x: 651, startPoint y: 183, endPoint x: 740, endPoint y: 242, distance: 106.4
click at [780, 245] on p "**********" at bounding box center [845, 246] width 376 height 15
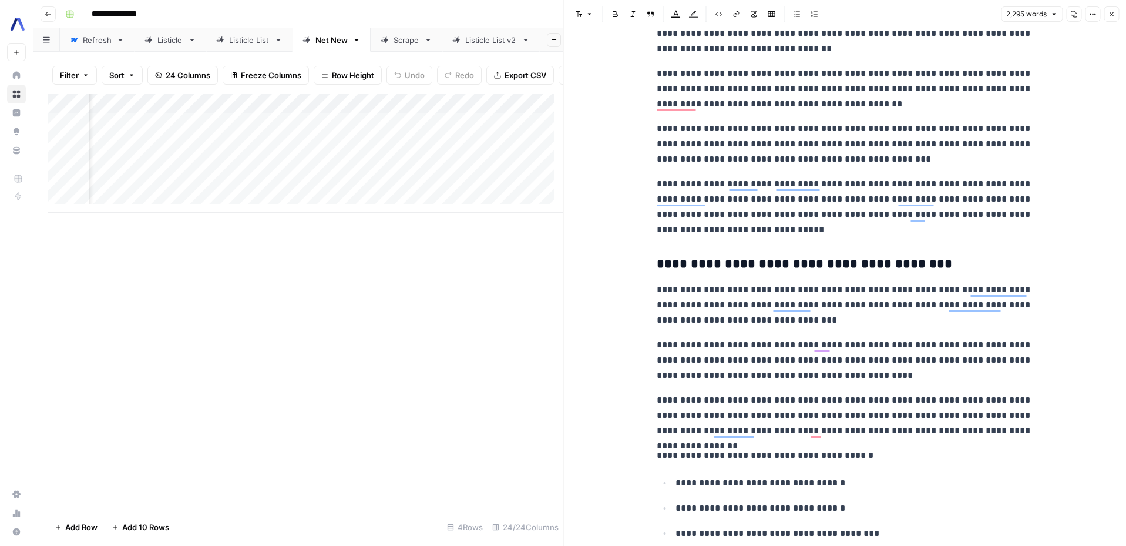
scroll to position [0, 0]
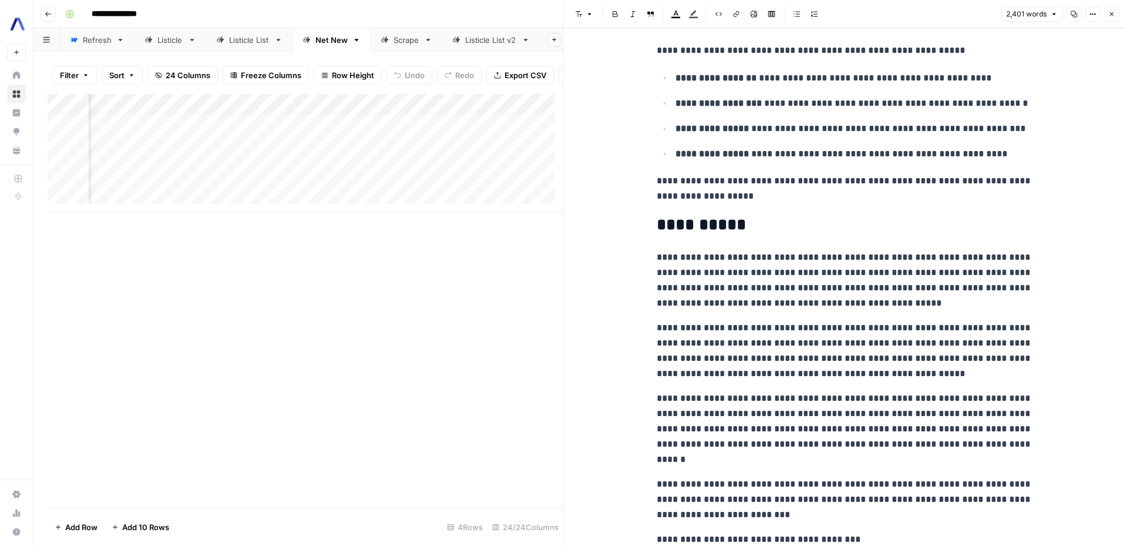
scroll to position [4830, 0]
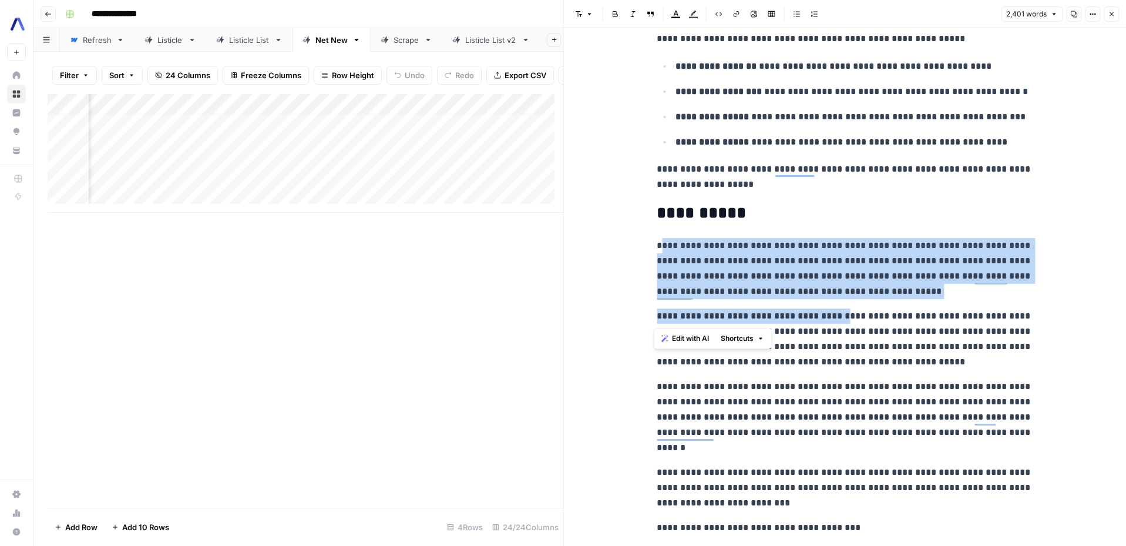
drag, startPoint x: 658, startPoint y: 244, endPoint x: 830, endPoint y: 313, distance: 185.5
click at [833, 319] on p "**********" at bounding box center [845, 338] width 376 height 61
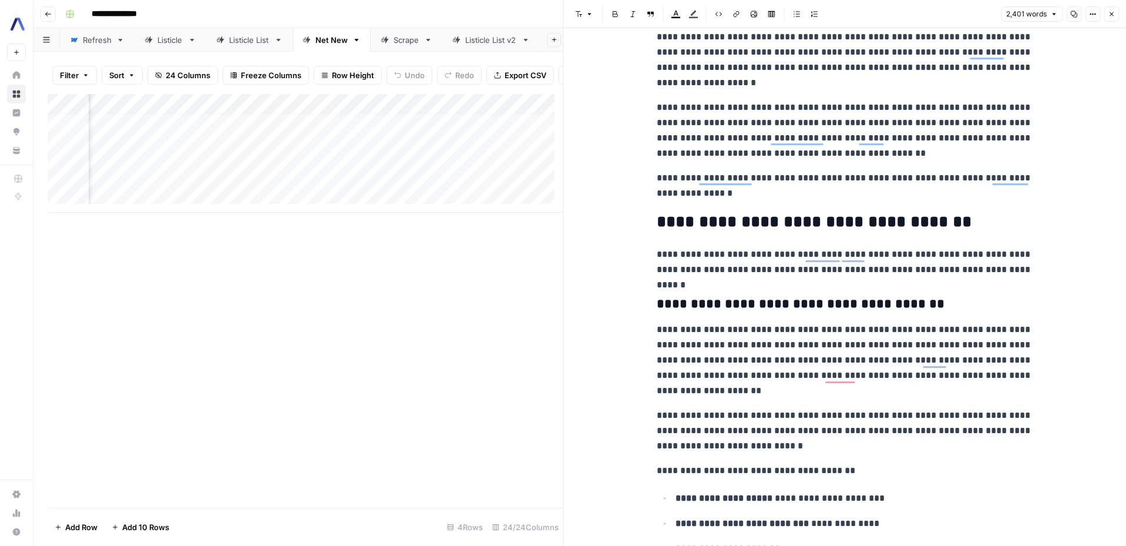
scroll to position [0, 0]
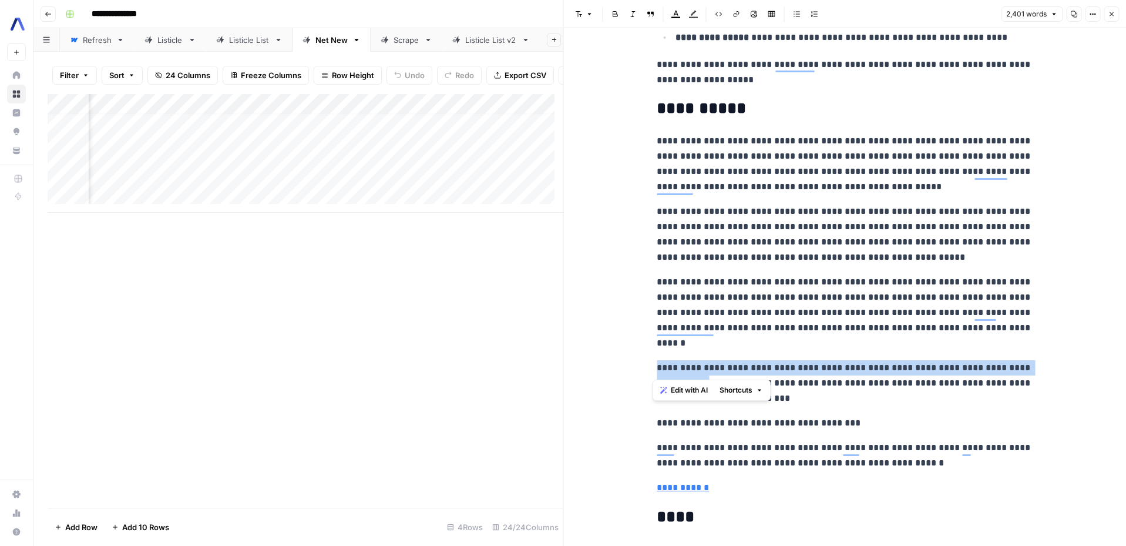
drag, startPoint x: 652, startPoint y: 369, endPoint x: 716, endPoint y: 379, distance: 64.2
click at [716, 379] on p "**********" at bounding box center [845, 383] width 376 height 46
click at [675, 374] on p "**********" at bounding box center [845, 383] width 376 height 46
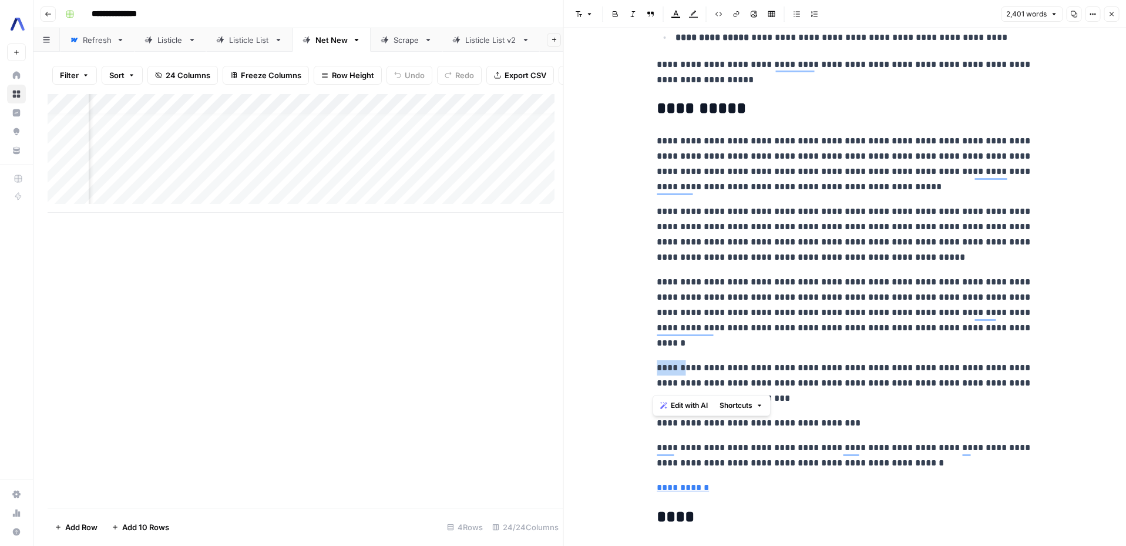
click at [675, 374] on p "**********" at bounding box center [845, 383] width 376 height 46
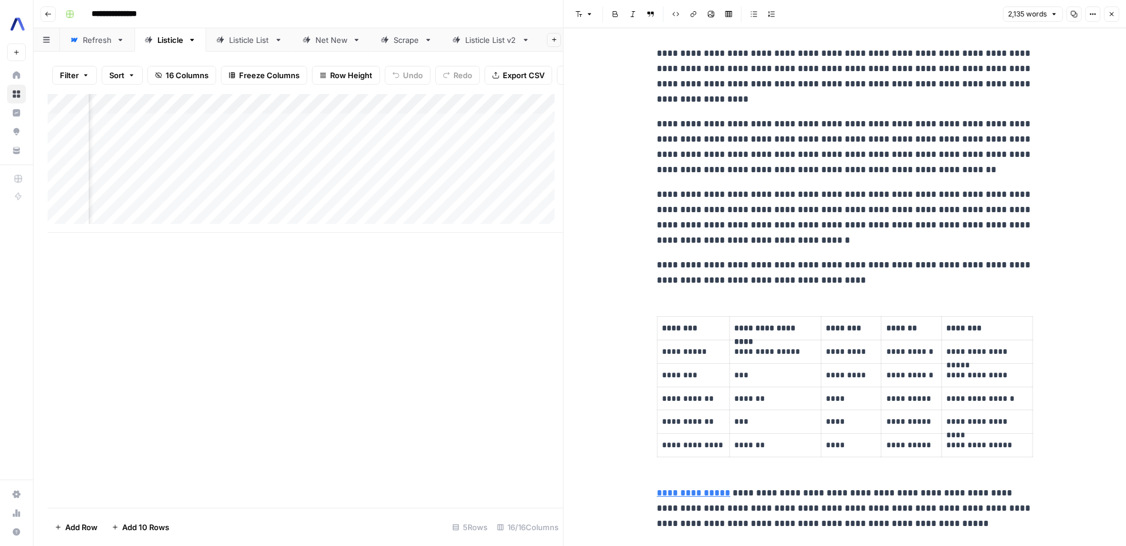
scroll to position [0, 803]
click at [381, 152] on div "Add Column" at bounding box center [306, 163] width 516 height 139
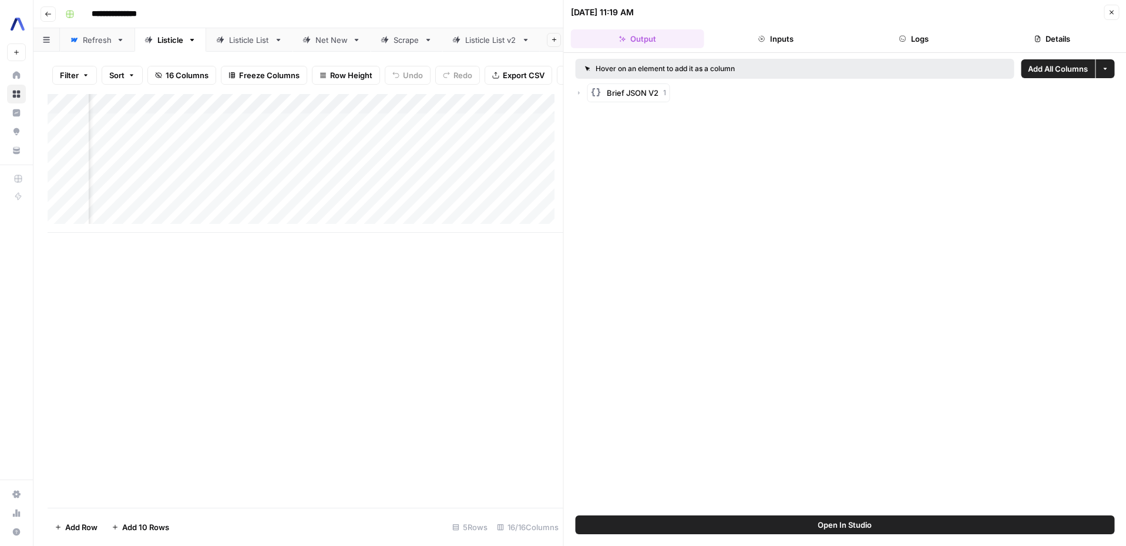
click at [1110, 12] on icon "button" at bounding box center [1110, 12] width 7 height 7
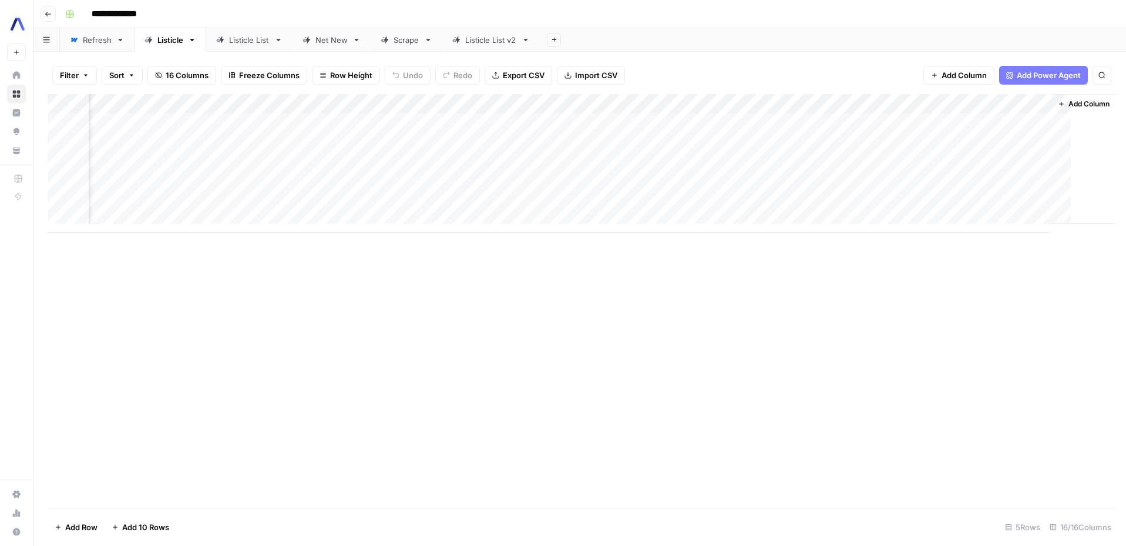
scroll to position [0, 796]
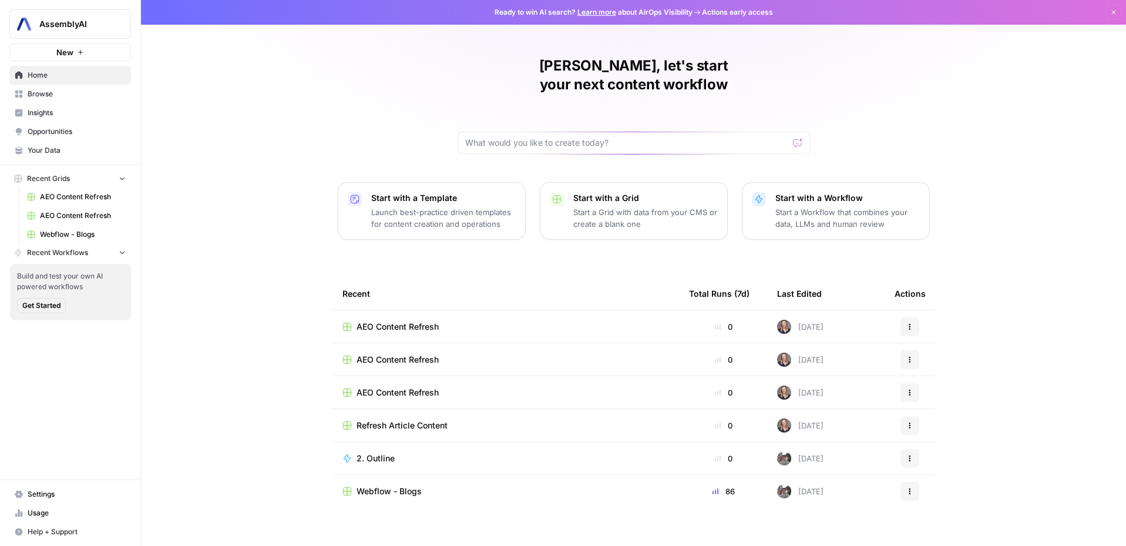
click at [406, 479] on td "Webflow - Blogs" at bounding box center [506, 490] width 346 height 33
click at [388, 485] on span "Webflow - Blogs" at bounding box center [388, 491] width 65 height 12
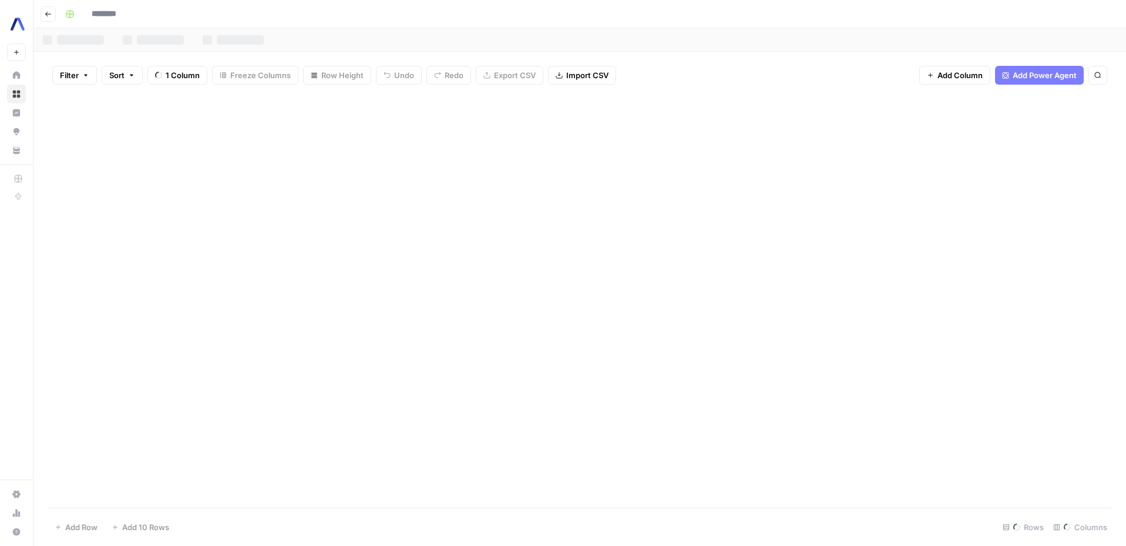
type input "**********"
click at [80, 77] on button "Filter" at bounding box center [74, 75] width 45 height 19
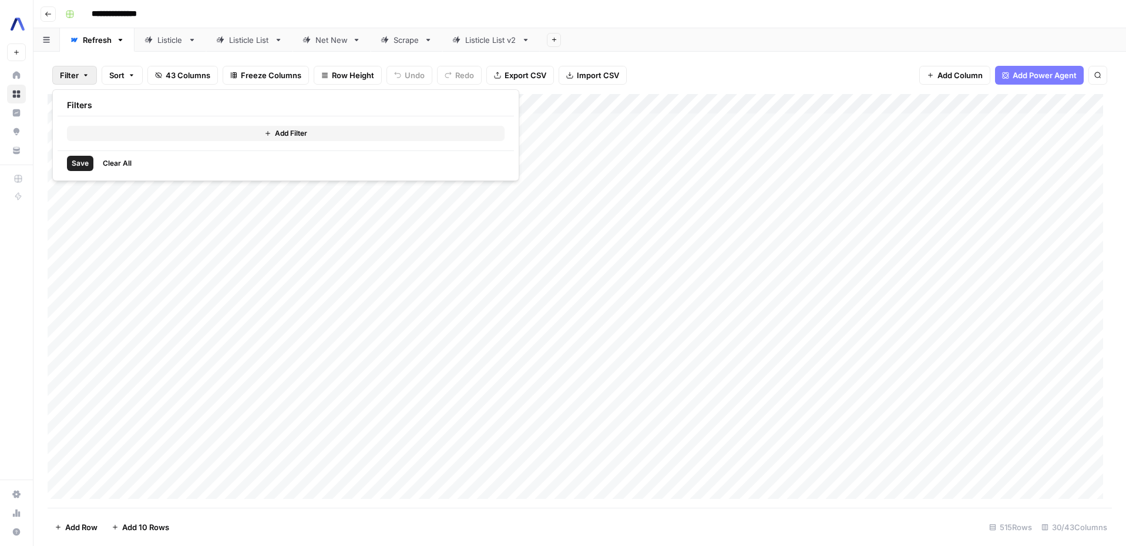
click at [103, 134] on button "Add Filter" at bounding box center [285, 133] width 437 height 15
click at [139, 140] on input "text" at bounding box center [139, 137] width 129 height 12
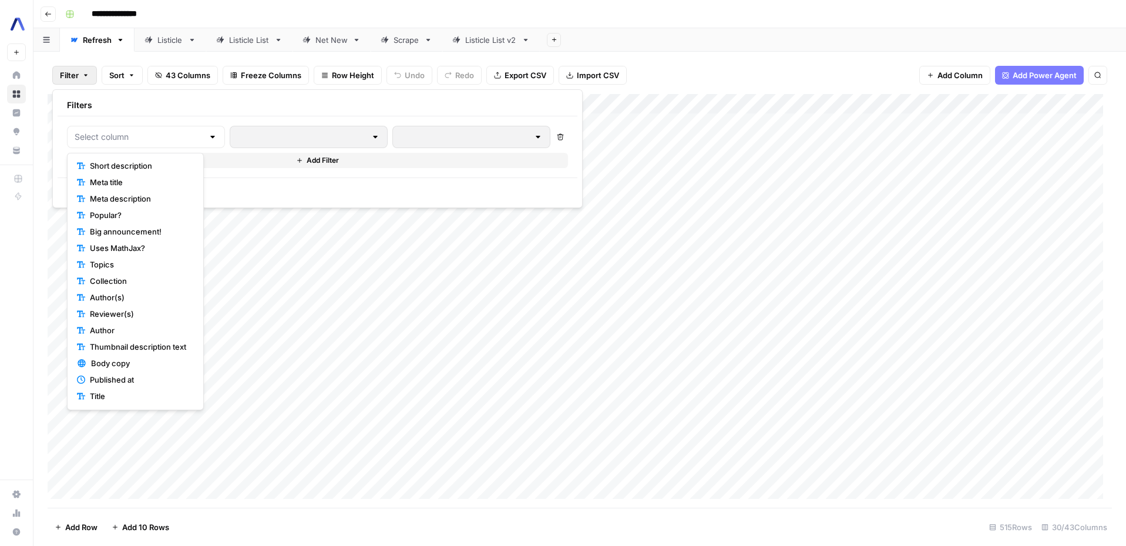
scroll to position [213, 0]
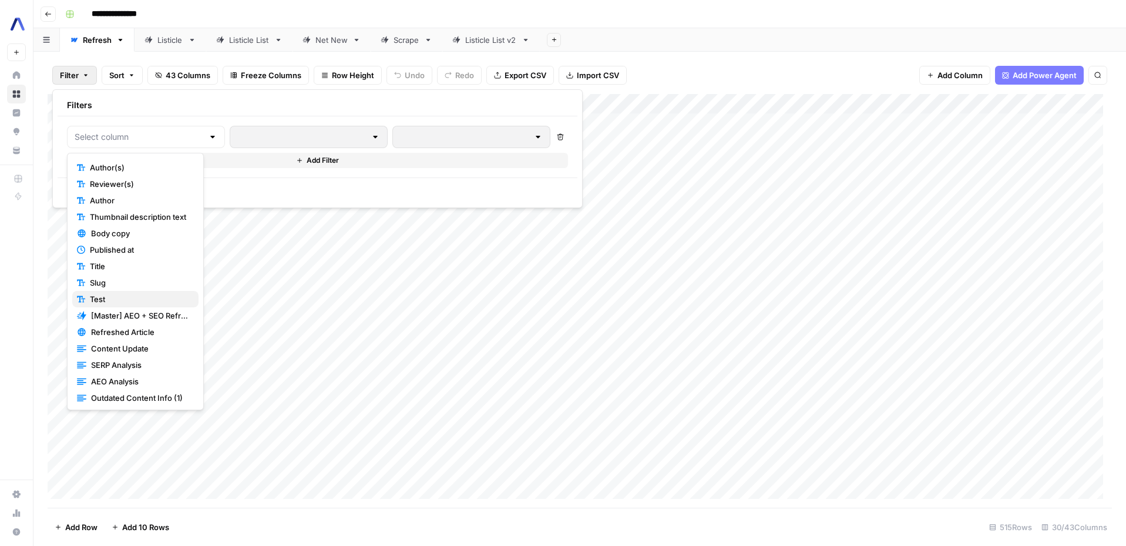
click at [127, 298] on span "Test" at bounding box center [139, 299] width 99 height 12
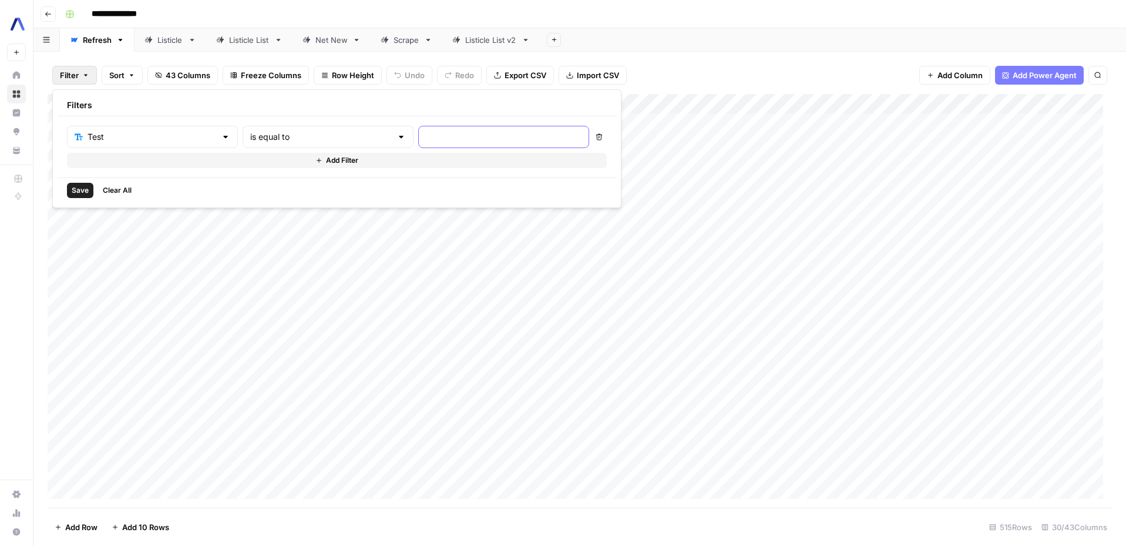
click at [426, 133] on input "text" at bounding box center [504, 137] width 156 height 12
type input "price"
click at [79, 186] on span "Save" at bounding box center [80, 190] width 17 height 11
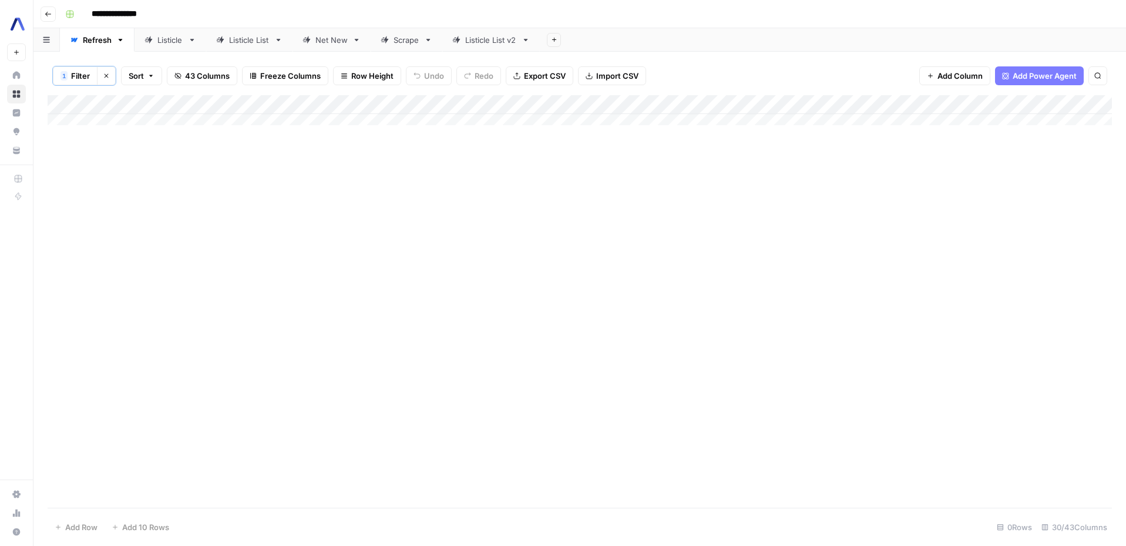
click at [87, 79] on span "Filter" at bounding box center [80, 76] width 19 height 12
click at [251, 140] on input "text" at bounding box center [322, 138] width 142 height 12
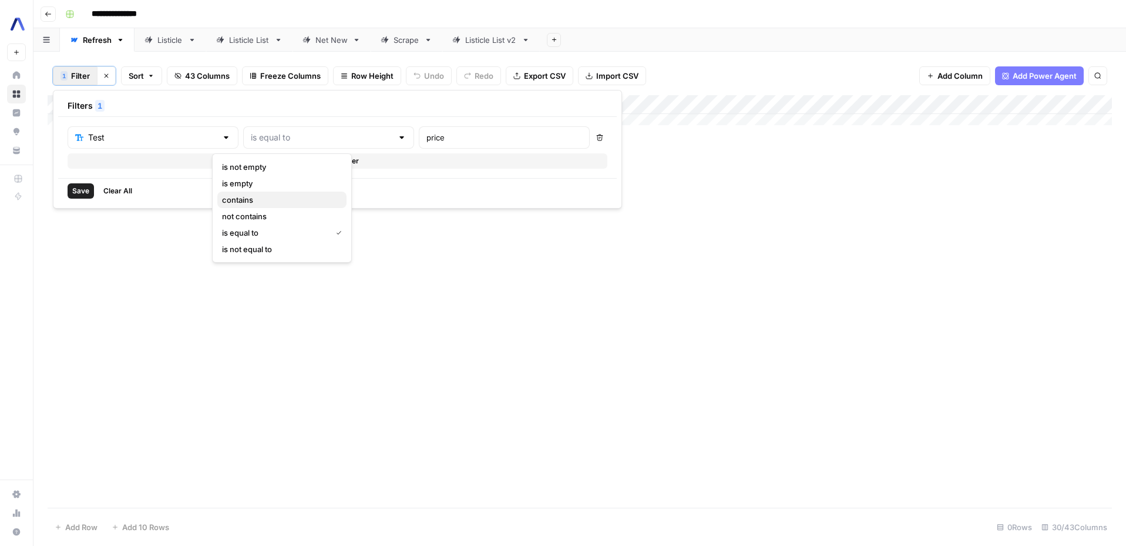
click at [259, 204] on span "contains" at bounding box center [279, 200] width 115 height 12
type input "contains"
click at [78, 192] on span "Save" at bounding box center [80, 191] width 17 height 11
click at [916, 124] on div "Add Column" at bounding box center [580, 204] width 1064 height 218
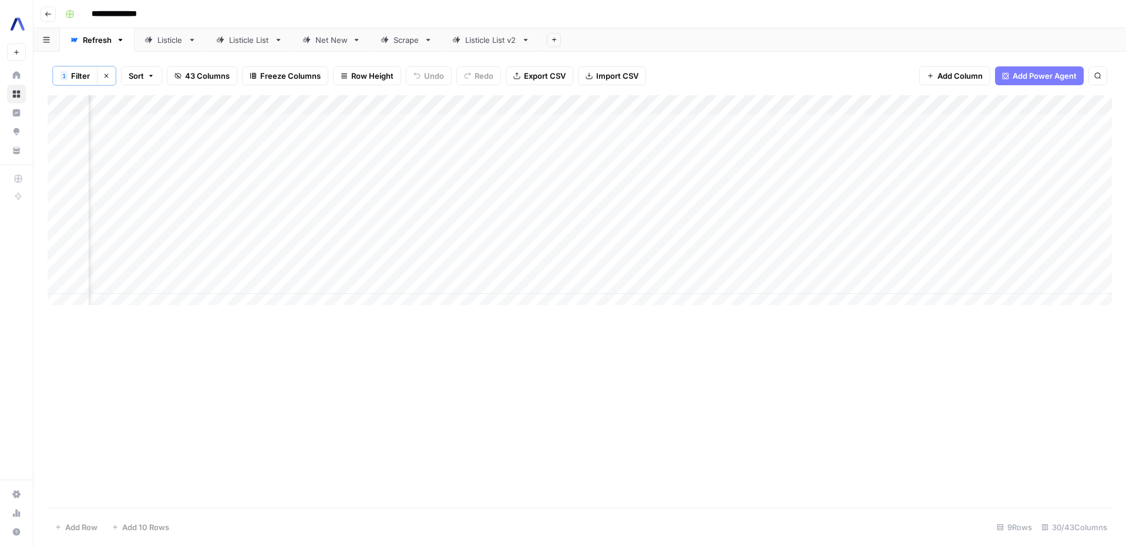
click at [916, 124] on div "Add Column" at bounding box center [580, 204] width 1064 height 218
click at [916, 124] on body "**********" at bounding box center [563, 273] width 1126 height 546
click at [917, 123] on textarea "**********" at bounding box center [970, 125] width 188 height 16
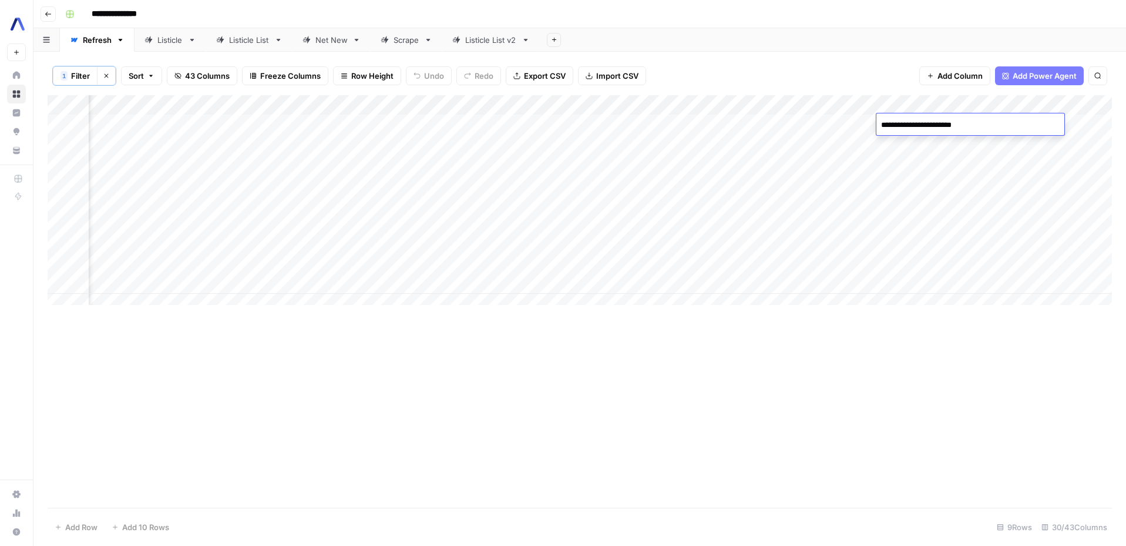
click at [907, 147] on div "Add Column" at bounding box center [580, 204] width 1064 height 218
click at [903, 168] on div "Add Column" at bounding box center [580, 204] width 1064 height 218
click at [903, 167] on div "Add Column" at bounding box center [580, 204] width 1064 height 218
click at [903, 167] on textarea "**********" at bounding box center [970, 165] width 188 height 16
click at [906, 190] on div "Add Column" at bounding box center [580, 204] width 1064 height 218
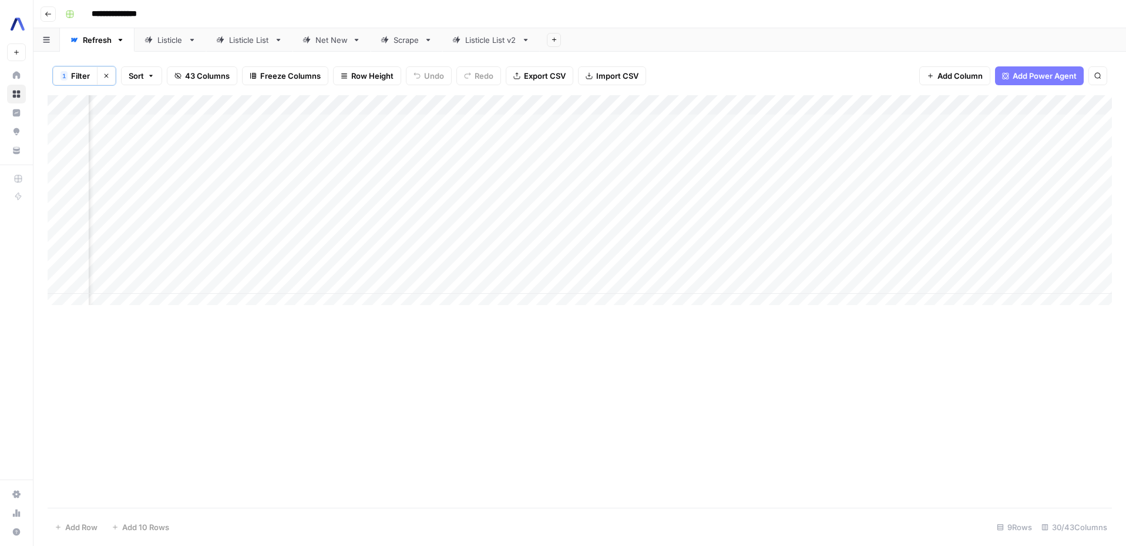
click at [909, 207] on div "Add Column" at bounding box center [580, 204] width 1064 height 218
click at [909, 207] on textarea "**********" at bounding box center [970, 205] width 188 height 16
click at [908, 243] on div "Add Column" at bounding box center [580, 204] width 1064 height 218
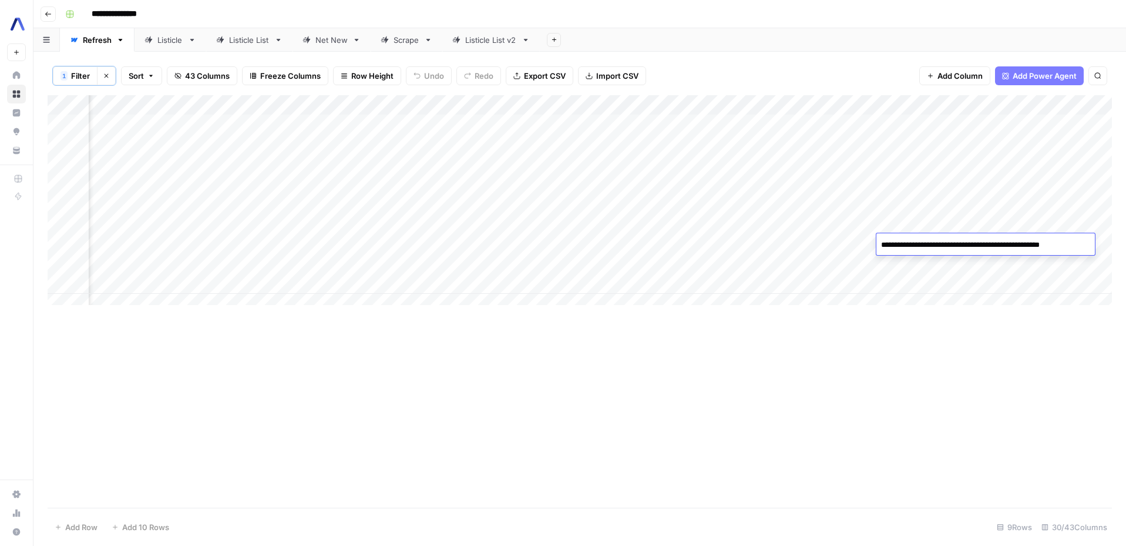
click at [908, 243] on textarea "**********" at bounding box center [984, 245] width 216 height 16
click at [900, 266] on div "Add Column" at bounding box center [580, 204] width 1064 height 218
click at [900, 266] on textarea "**********" at bounding box center [970, 265] width 188 height 16
click at [915, 280] on div "Add Column" at bounding box center [580, 204] width 1064 height 218
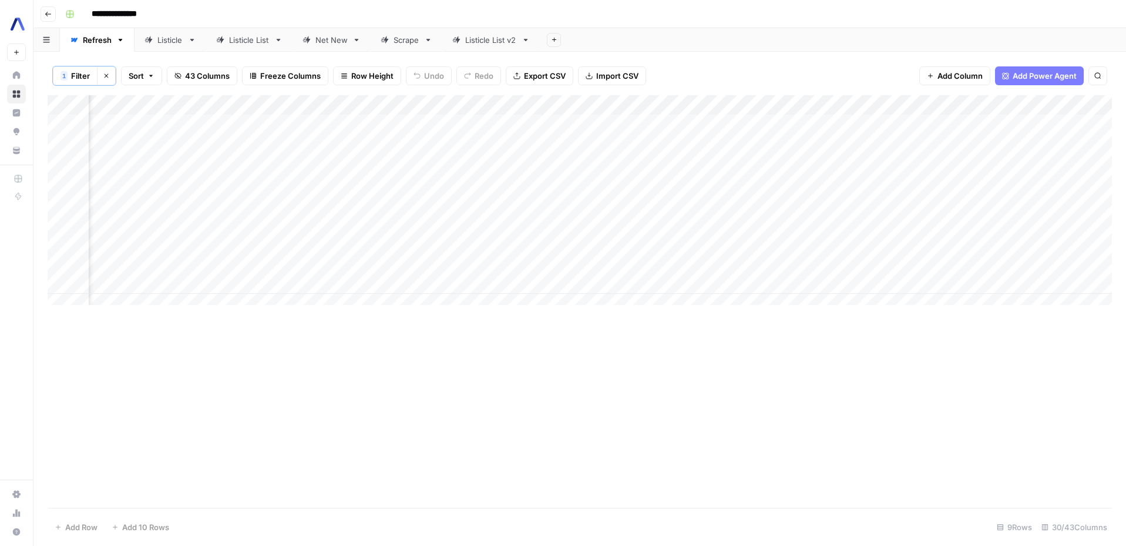
click at [915, 280] on div "Add Column" at bounding box center [580, 204] width 1064 height 218
click at [915, 280] on textarea "**********" at bounding box center [990, 285] width 228 height 16
